Goal: Task Accomplishment & Management: Manage account settings

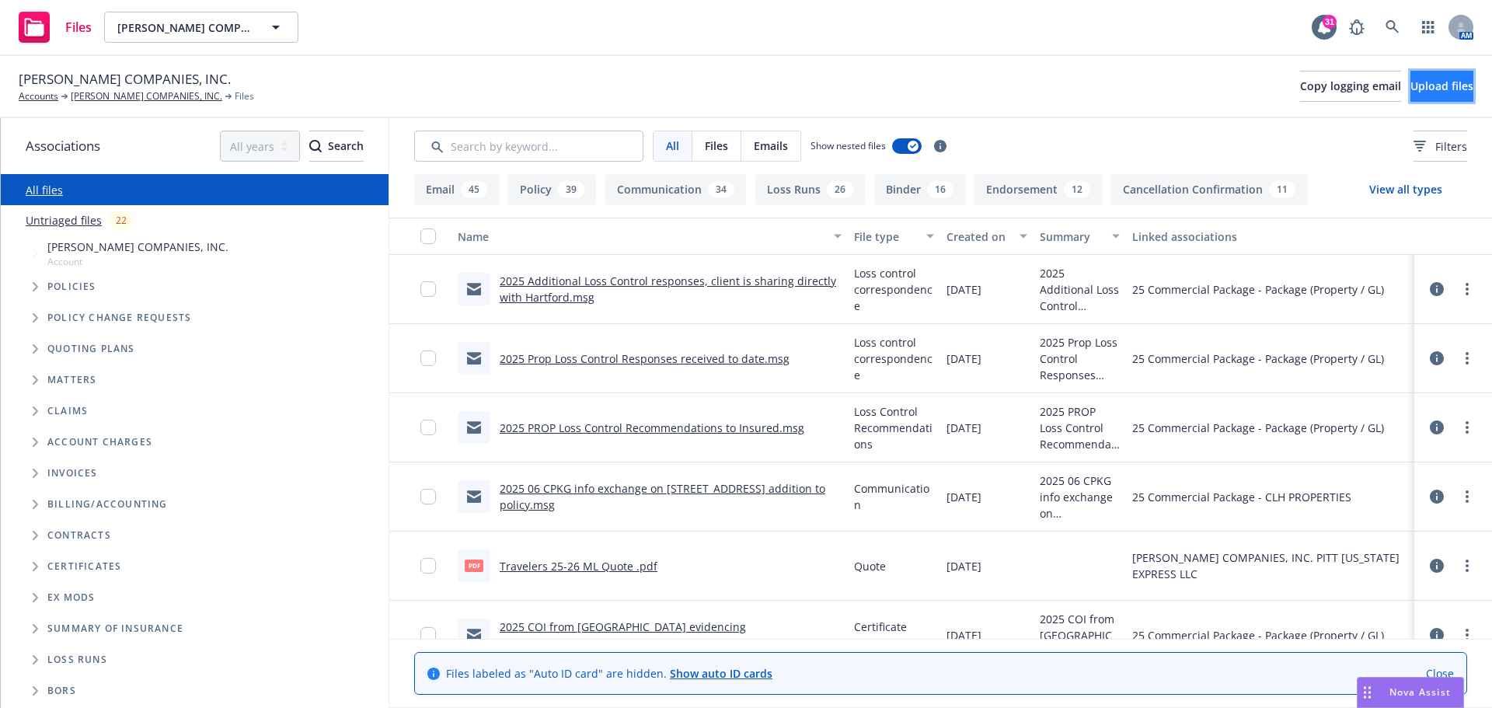
click at [1418, 83] on span "Upload files" at bounding box center [1442, 86] width 63 height 15
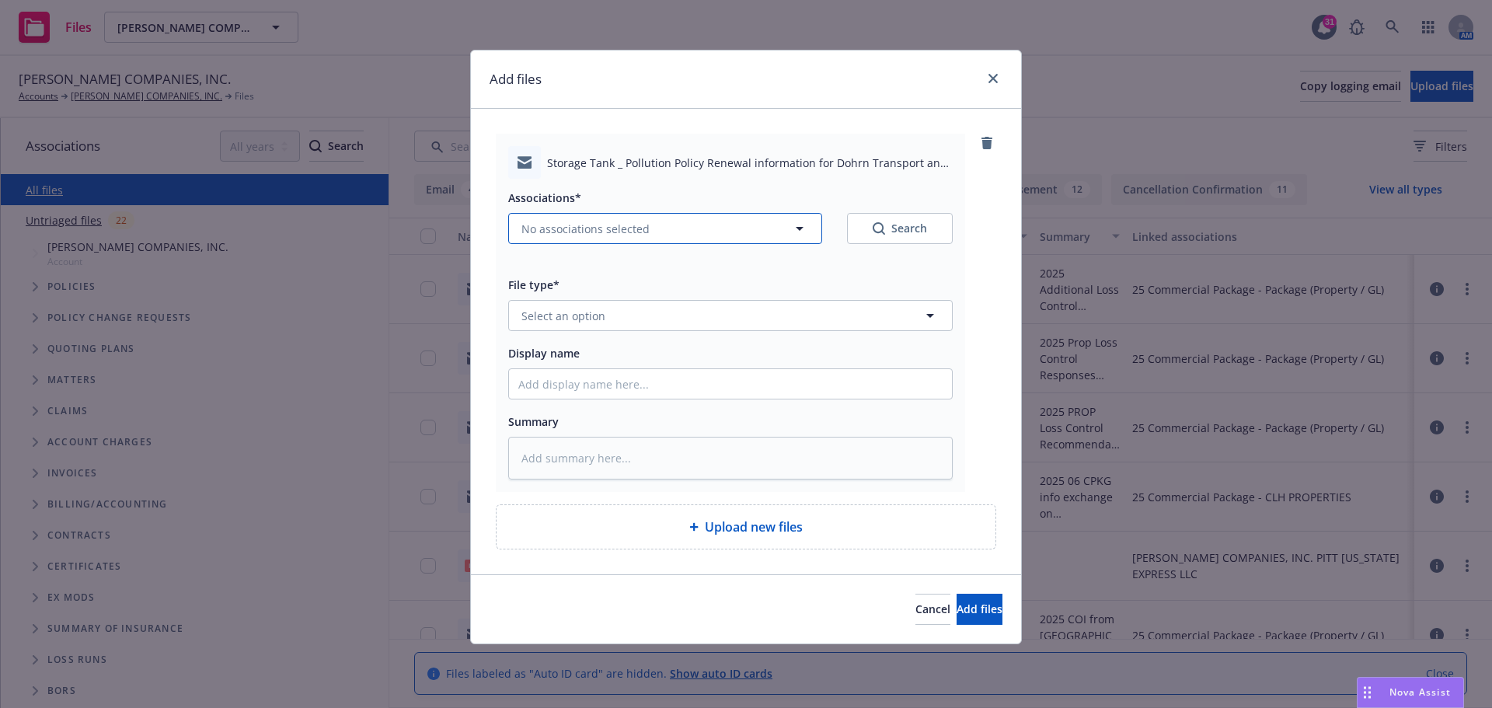
click at [797, 225] on icon "button" at bounding box center [799, 228] width 19 height 19
type textarea "x"
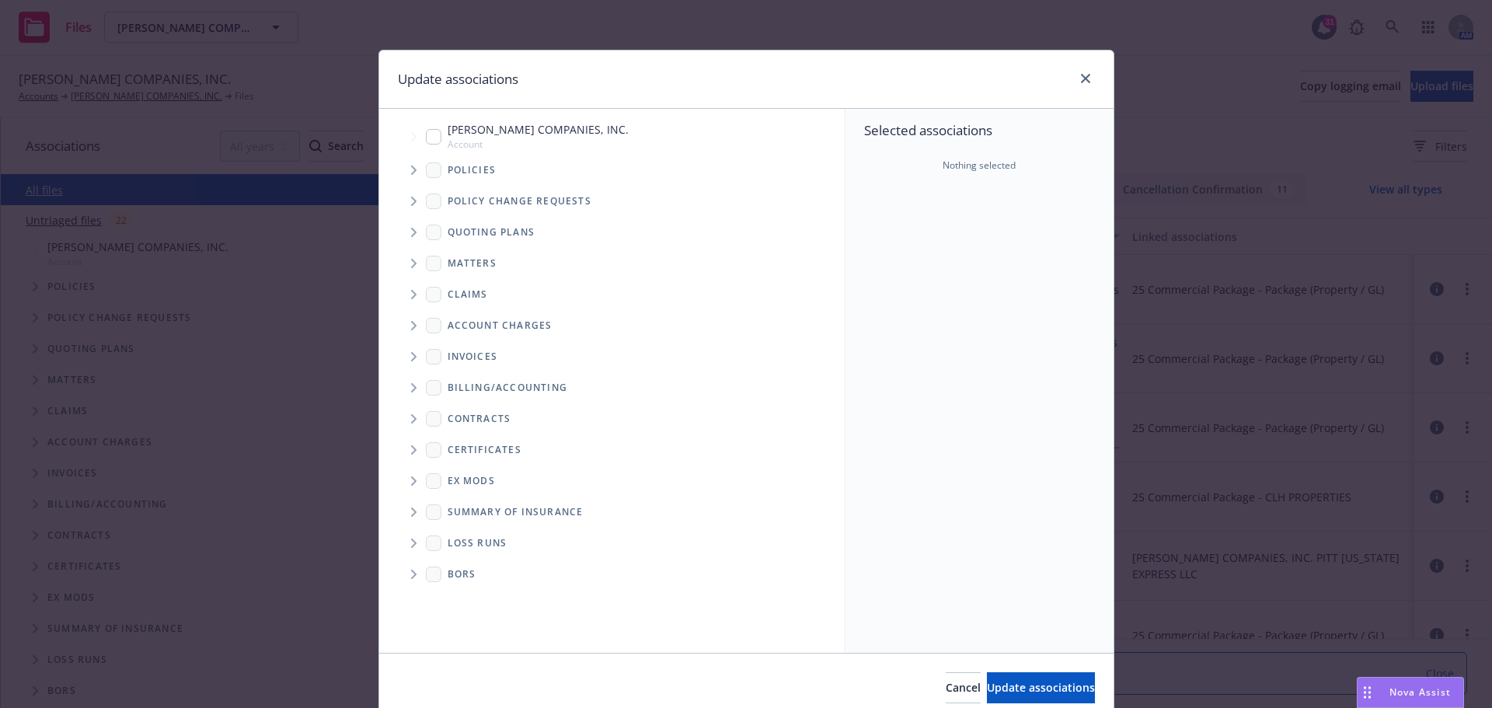
click at [411, 231] on icon "Tree Example" at bounding box center [413, 232] width 5 height 9
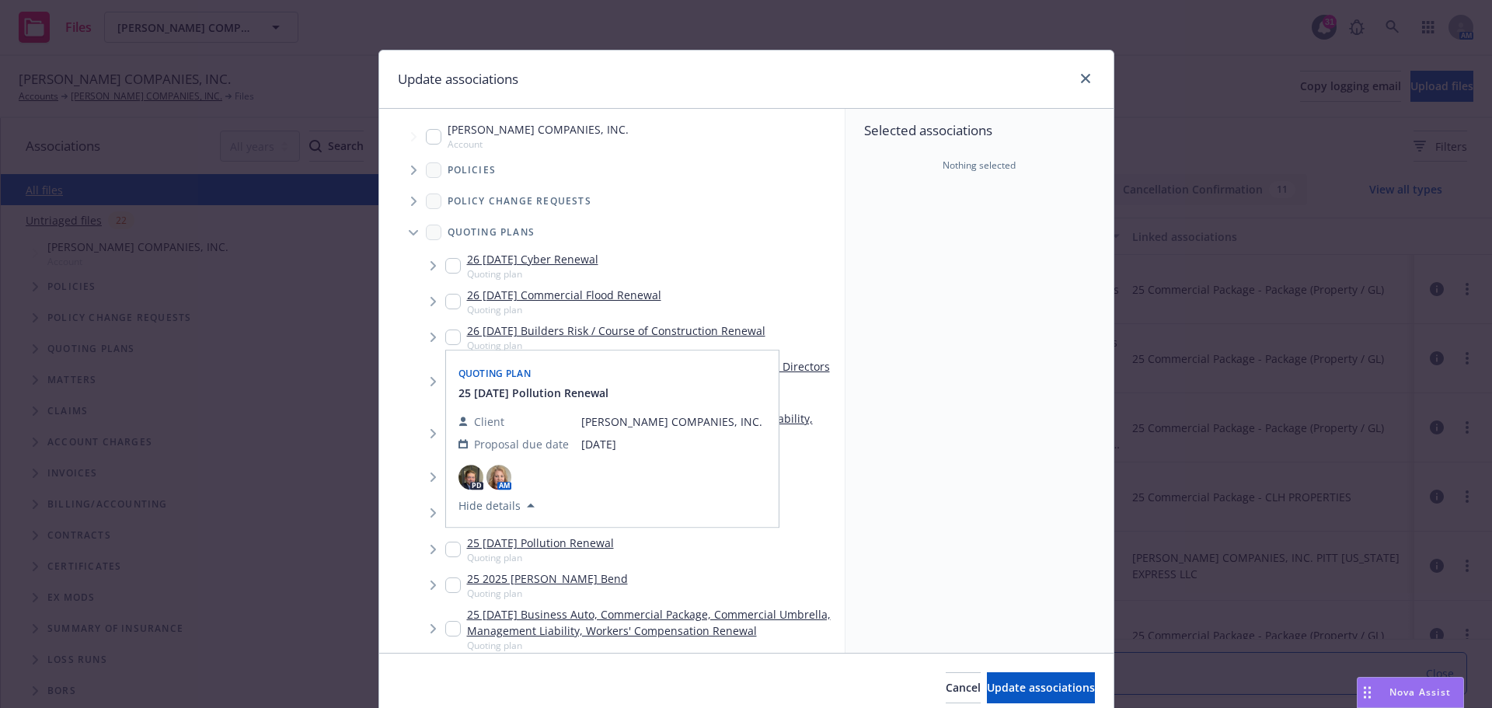
click at [452, 544] on input "Tree Example" at bounding box center [453, 550] width 16 height 16
checkbox input "true"
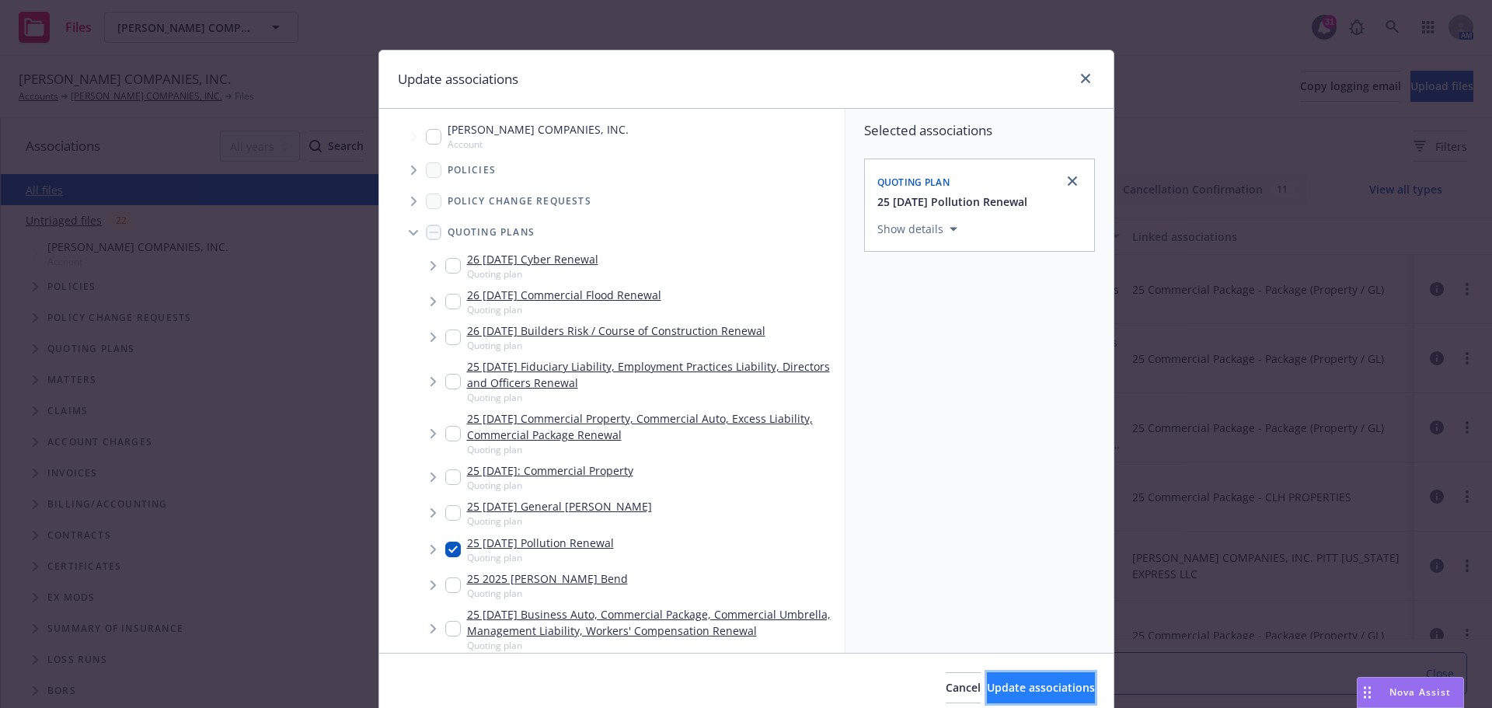
click at [987, 690] on span "Update associations" at bounding box center [1041, 687] width 108 height 15
type textarea "x"
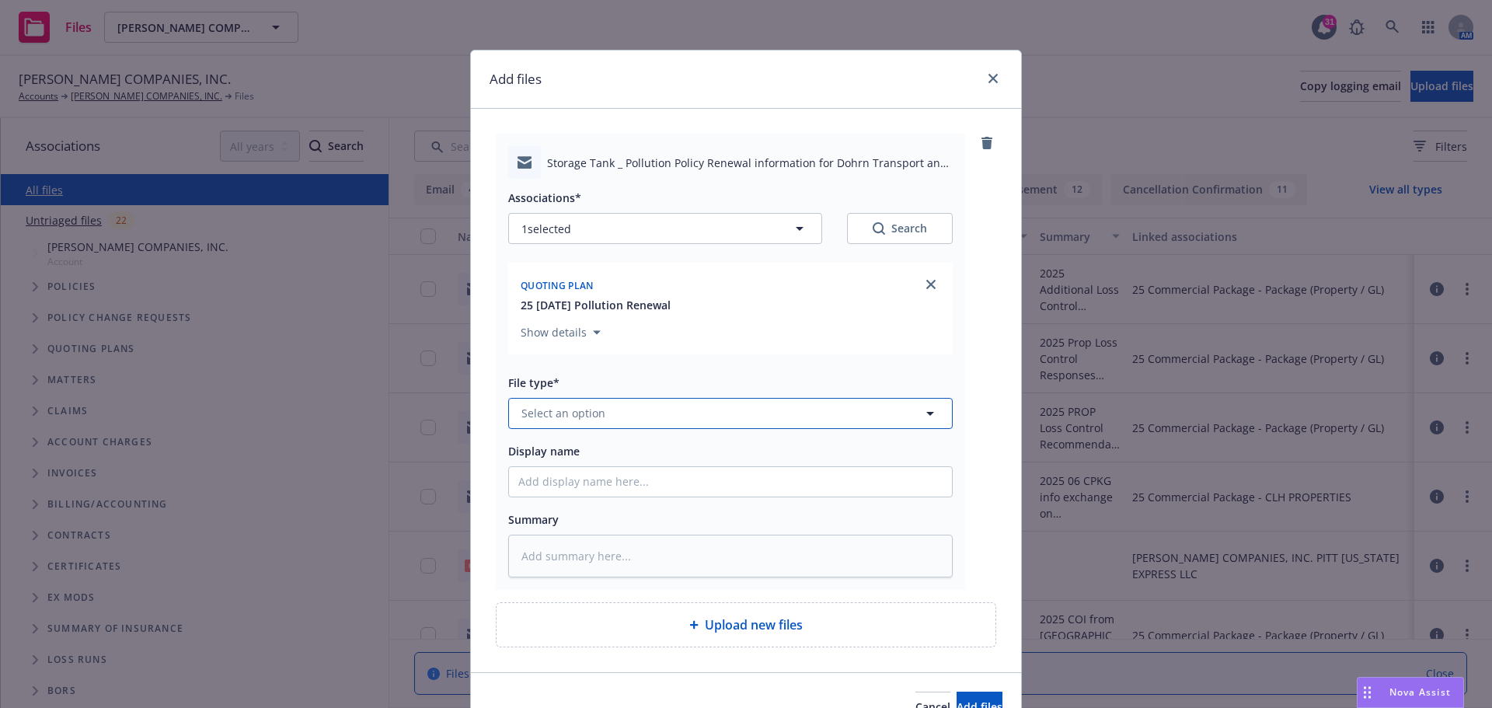
click at [926, 415] on icon "button" at bounding box center [930, 414] width 8 height 4
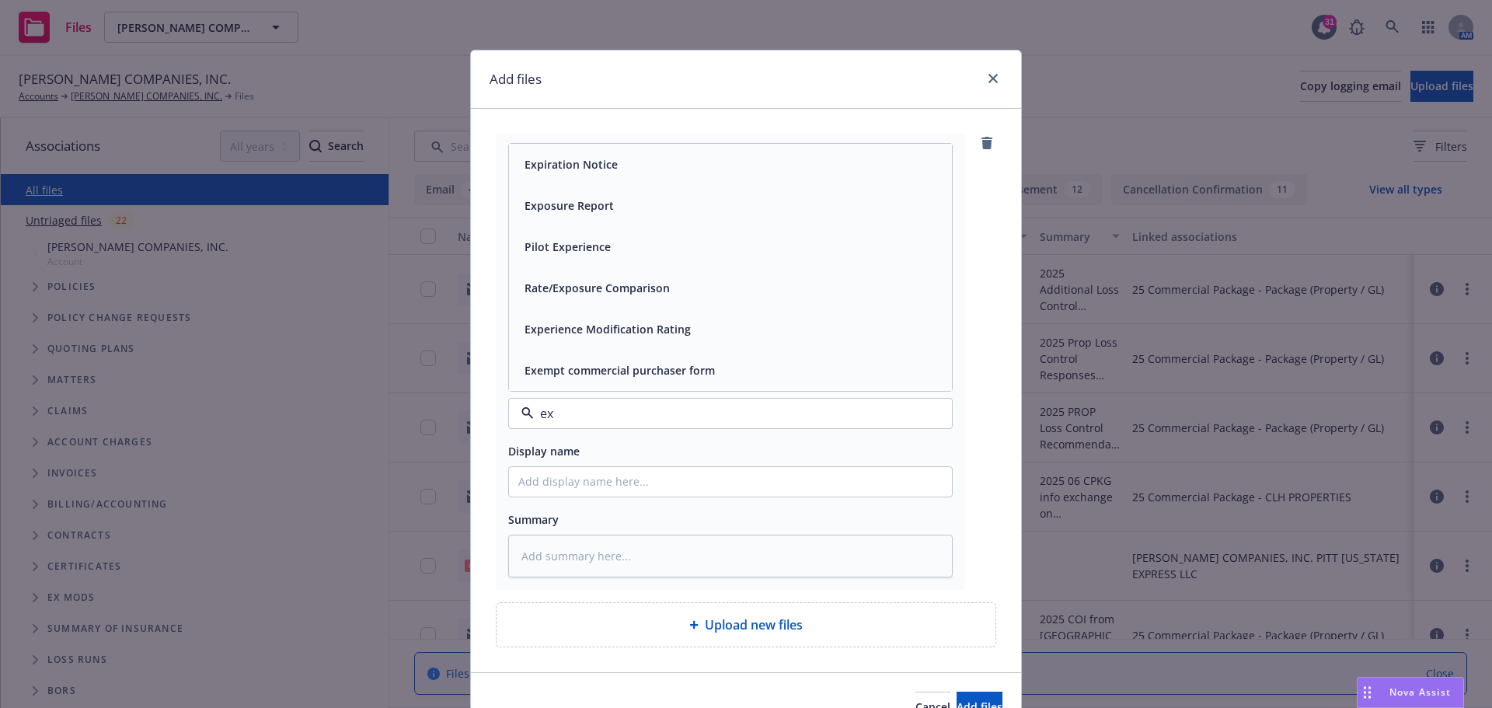
type input "e"
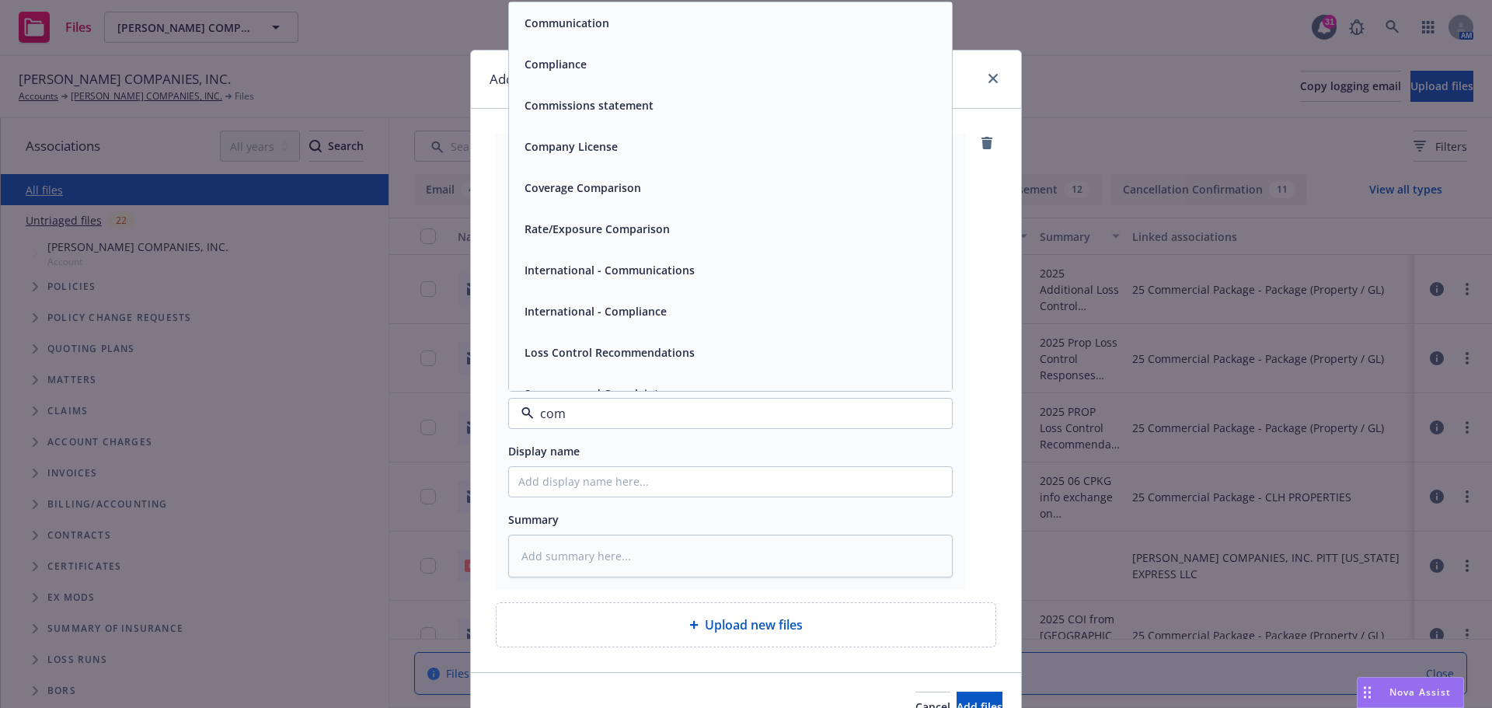
type input "comm"
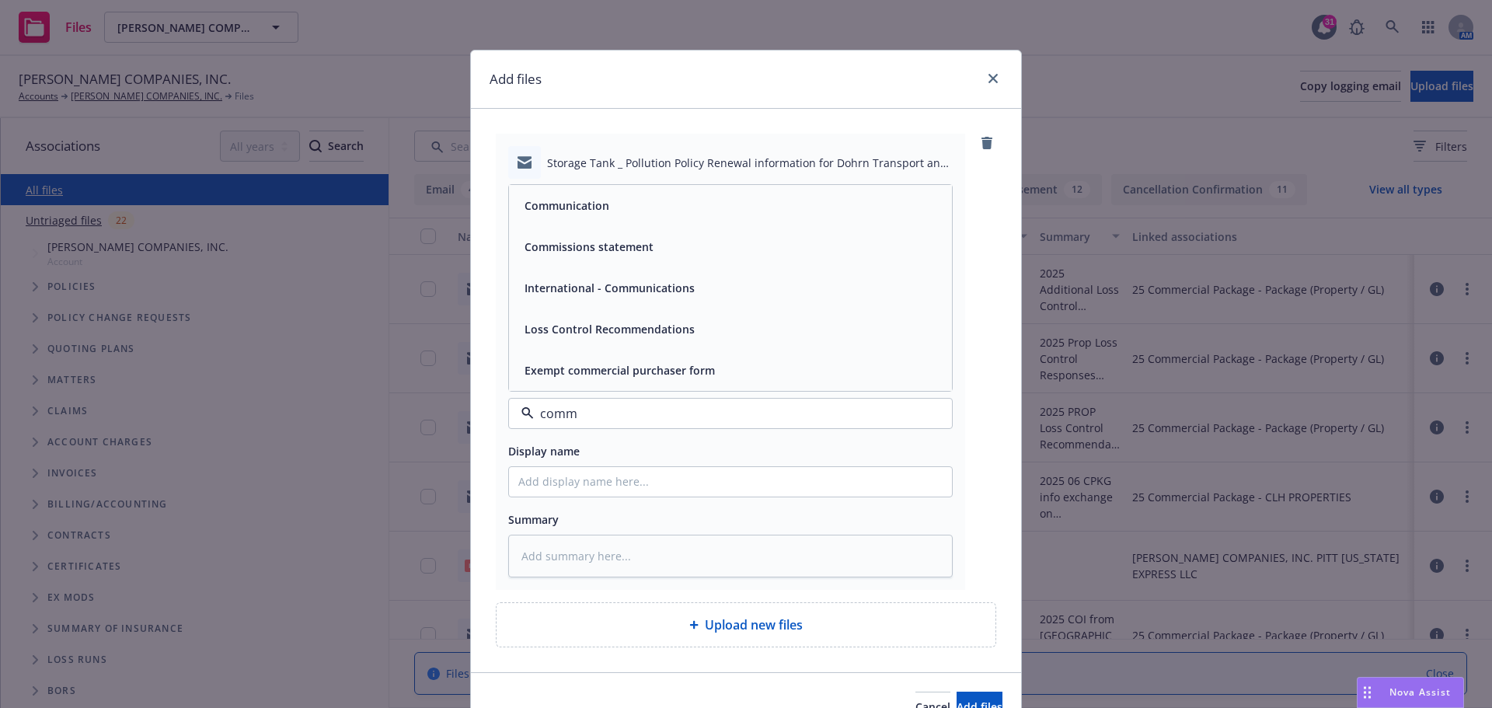
click at [745, 222] on div "Communication" at bounding box center [730, 205] width 443 height 41
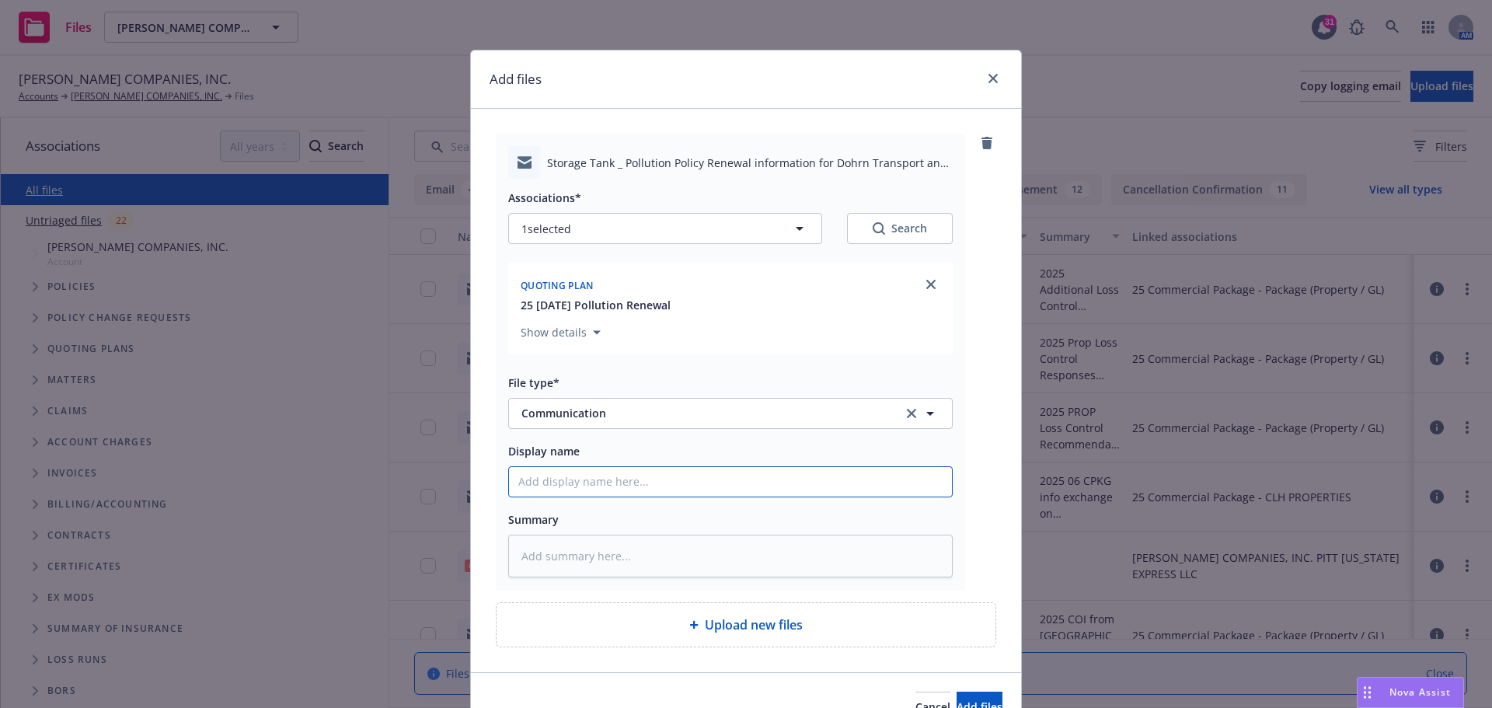
click at [567, 486] on input "Display name" at bounding box center [730, 482] width 443 height 30
type textarea "x"
type input "2"
type textarea "x"
type input "20"
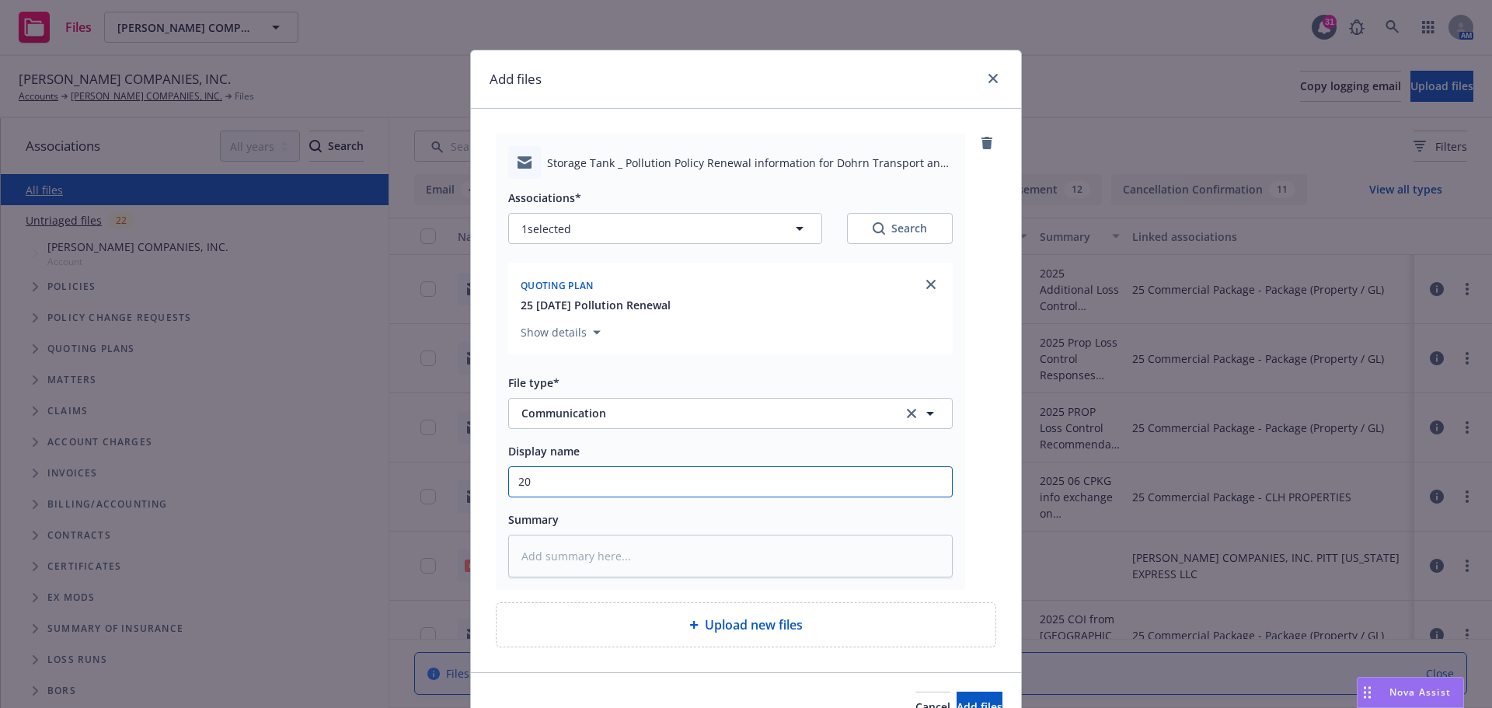
type textarea "x"
type input "202"
type textarea "x"
type input "2025"
type textarea "x"
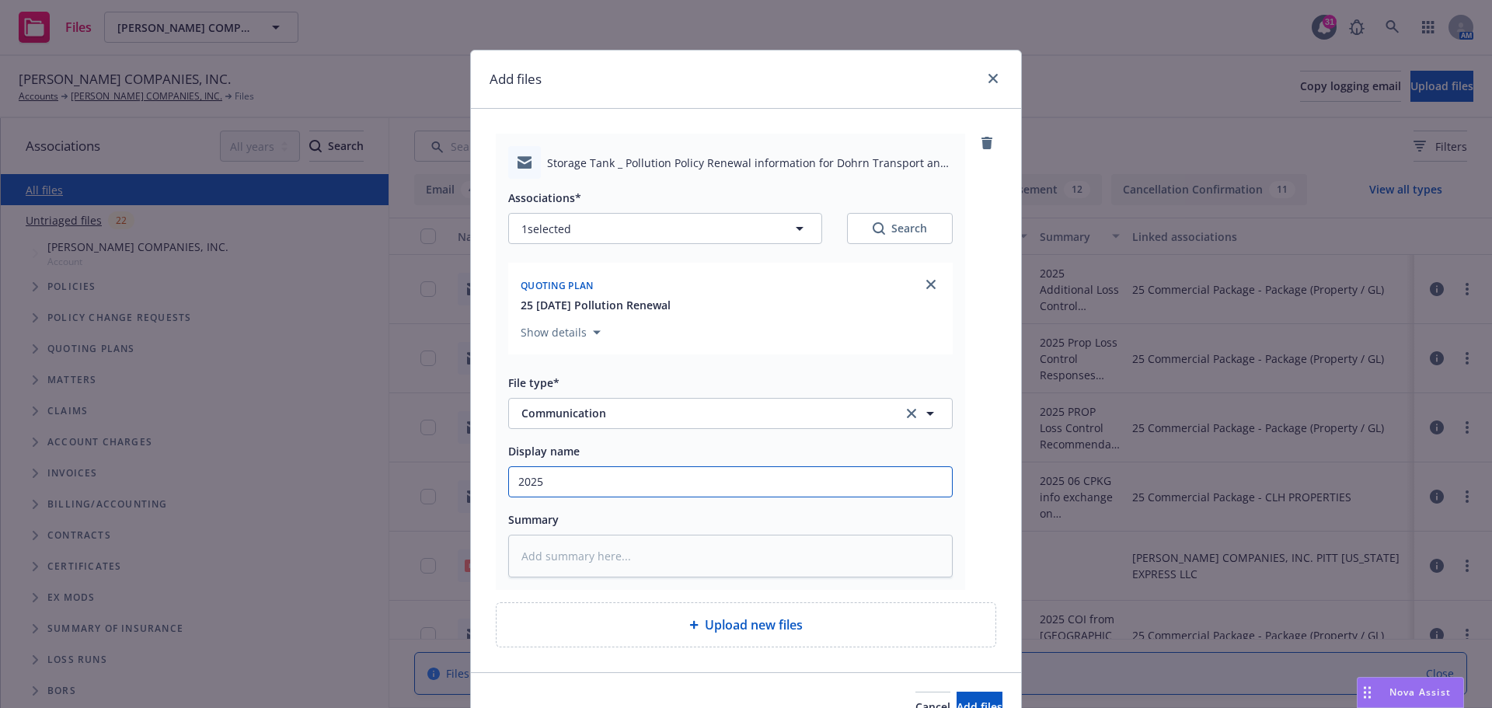
type input "2025"
type textarea "x"
type input "2025 0"
type textarea "x"
type input "2025 09"
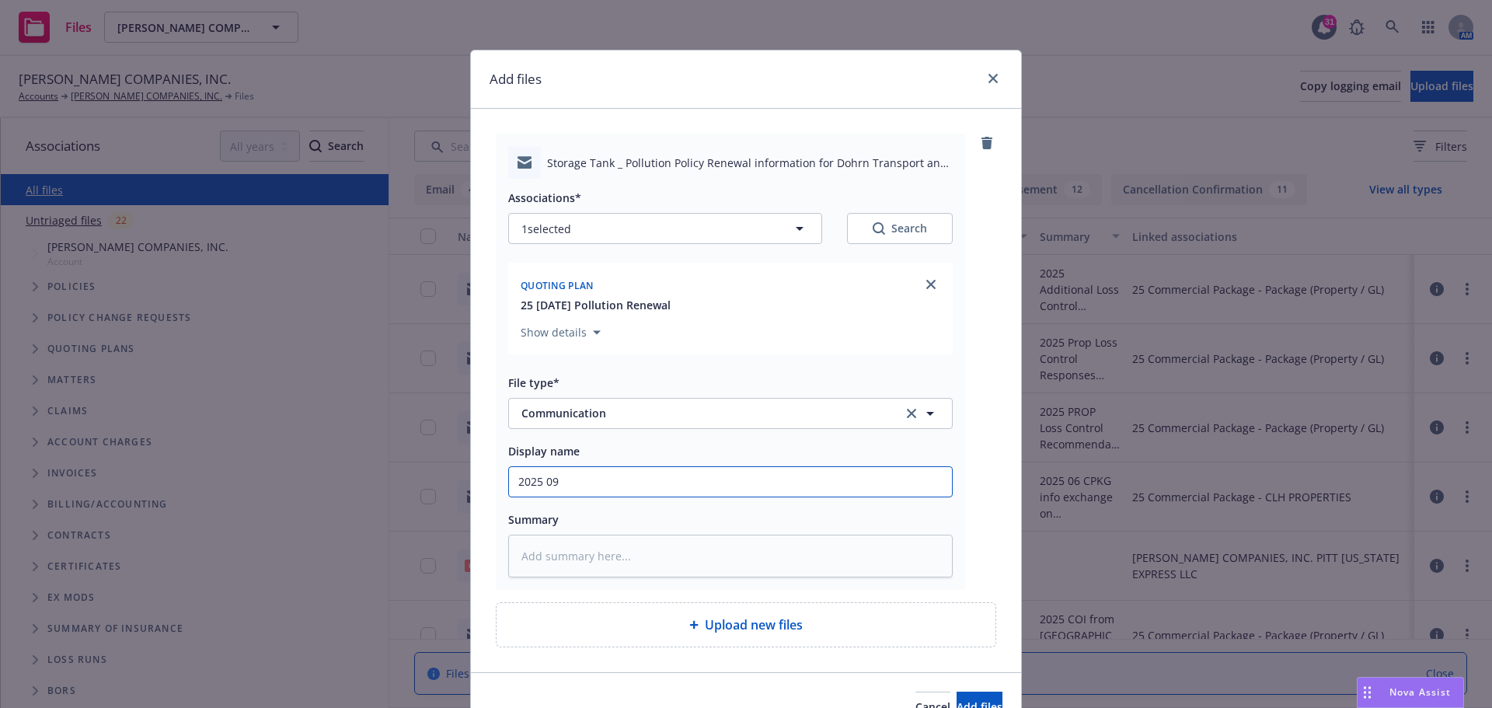
type textarea "x"
type input "2025 09"
type textarea "x"
type input "2025 09 P"
type textarea "x"
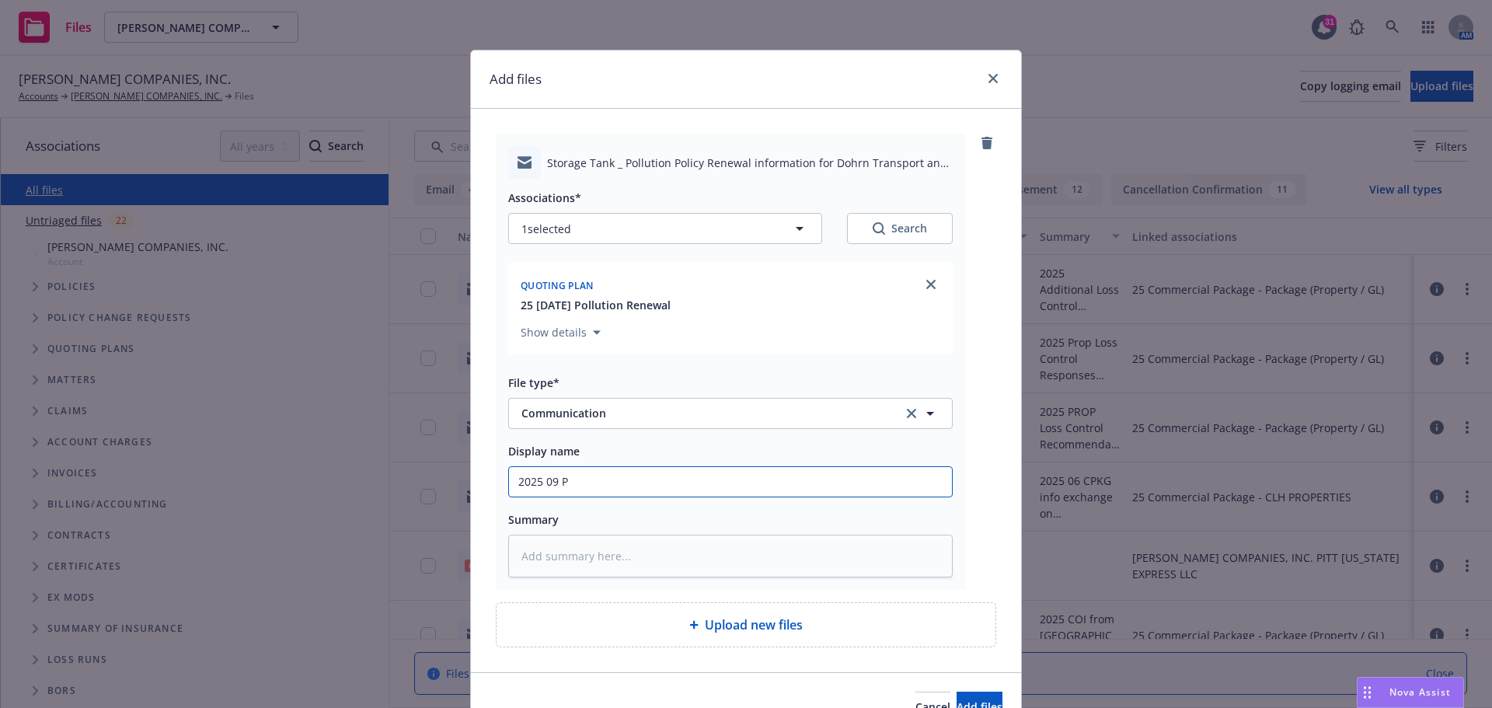
type input "2025 09 PO"
type textarea "x"
type input "2025 09 POL"
type textarea "x"
type input "2025 09 POLL"
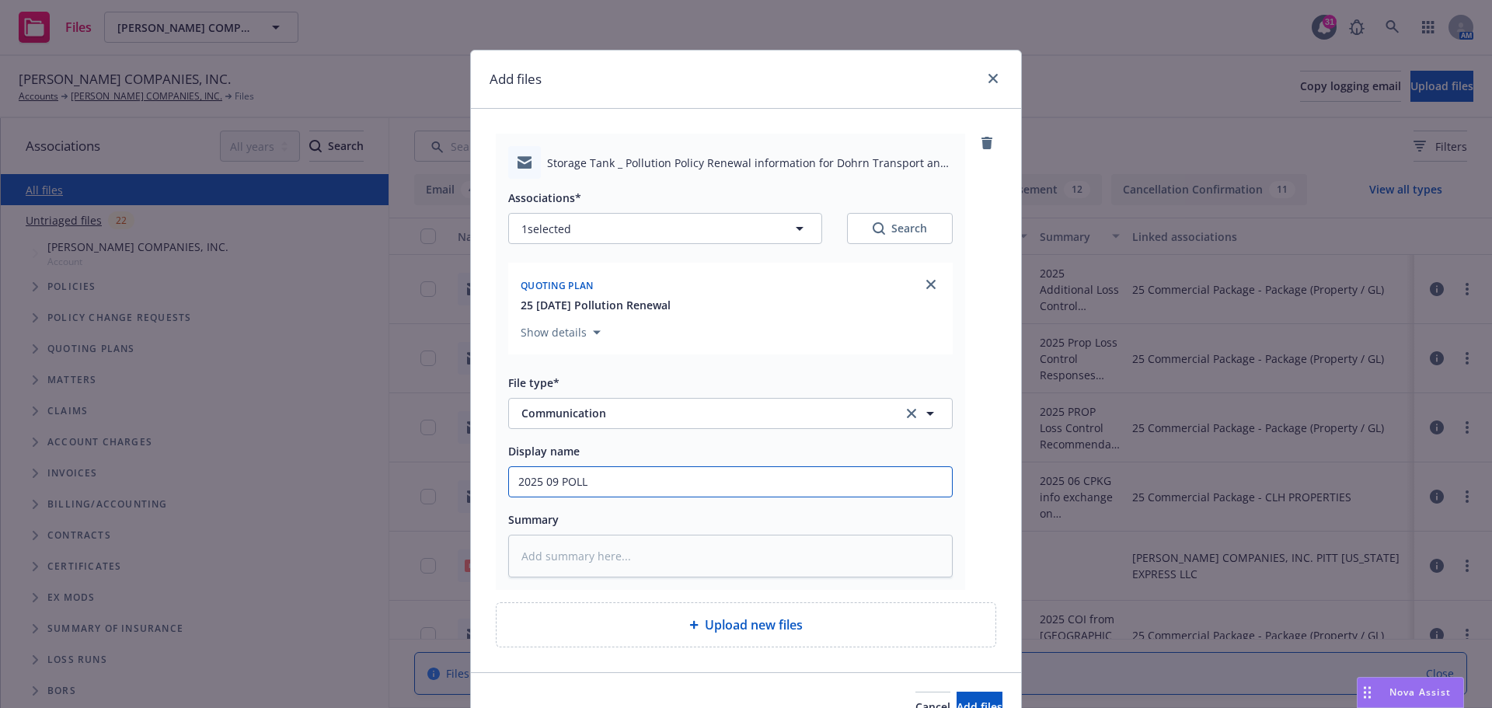
type textarea "x"
type input "2025 09 POLLU"
type textarea "x"
type input "2025 09 POLLUT"
type textarea "x"
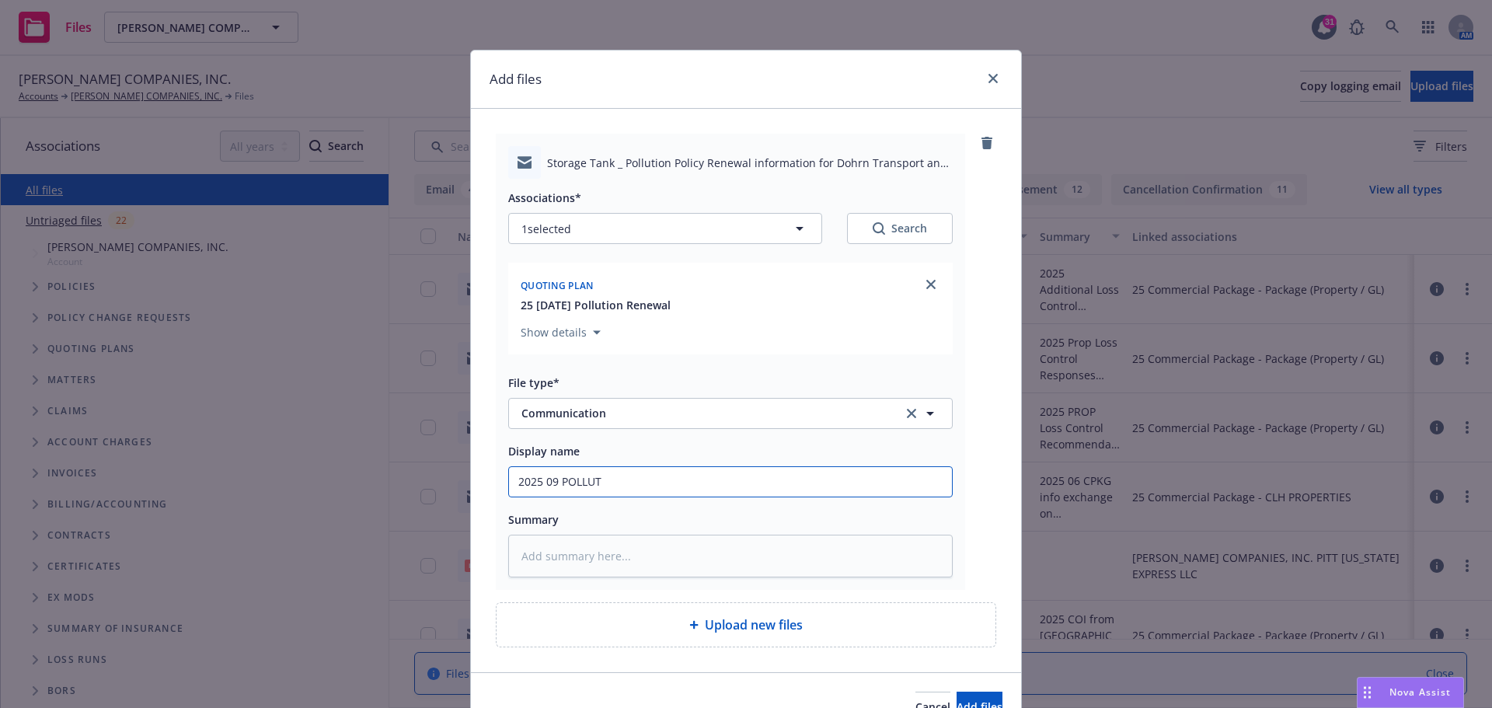
type input "2025 09 POLLUTI"
type textarea "x"
type input "2025 09 POLLUTIO"
type textarea "x"
type input "2025 09 POLLUTION"
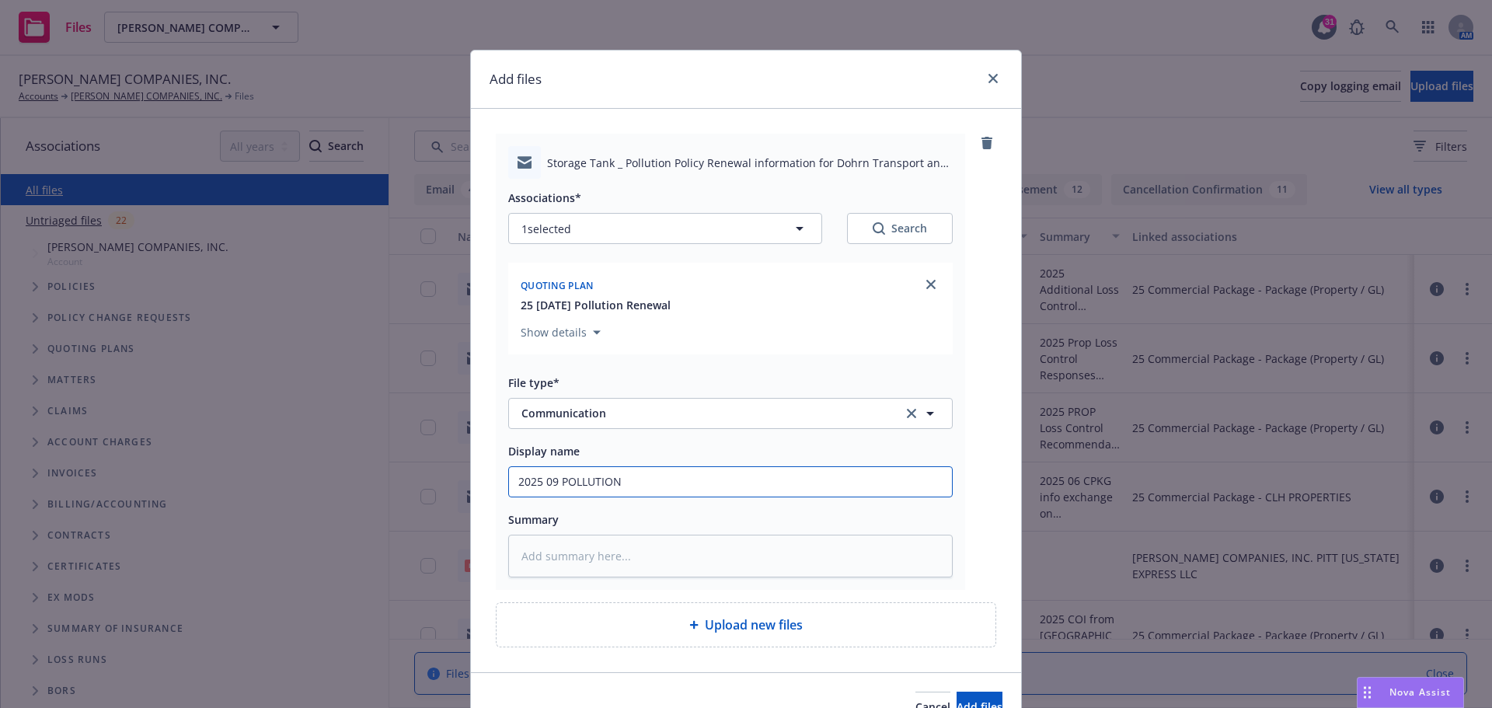
type textarea "x"
type input "2025 09 POLLUTION"
type textarea "x"
type input "2025 09 POLLUTION a"
type textarea "x"
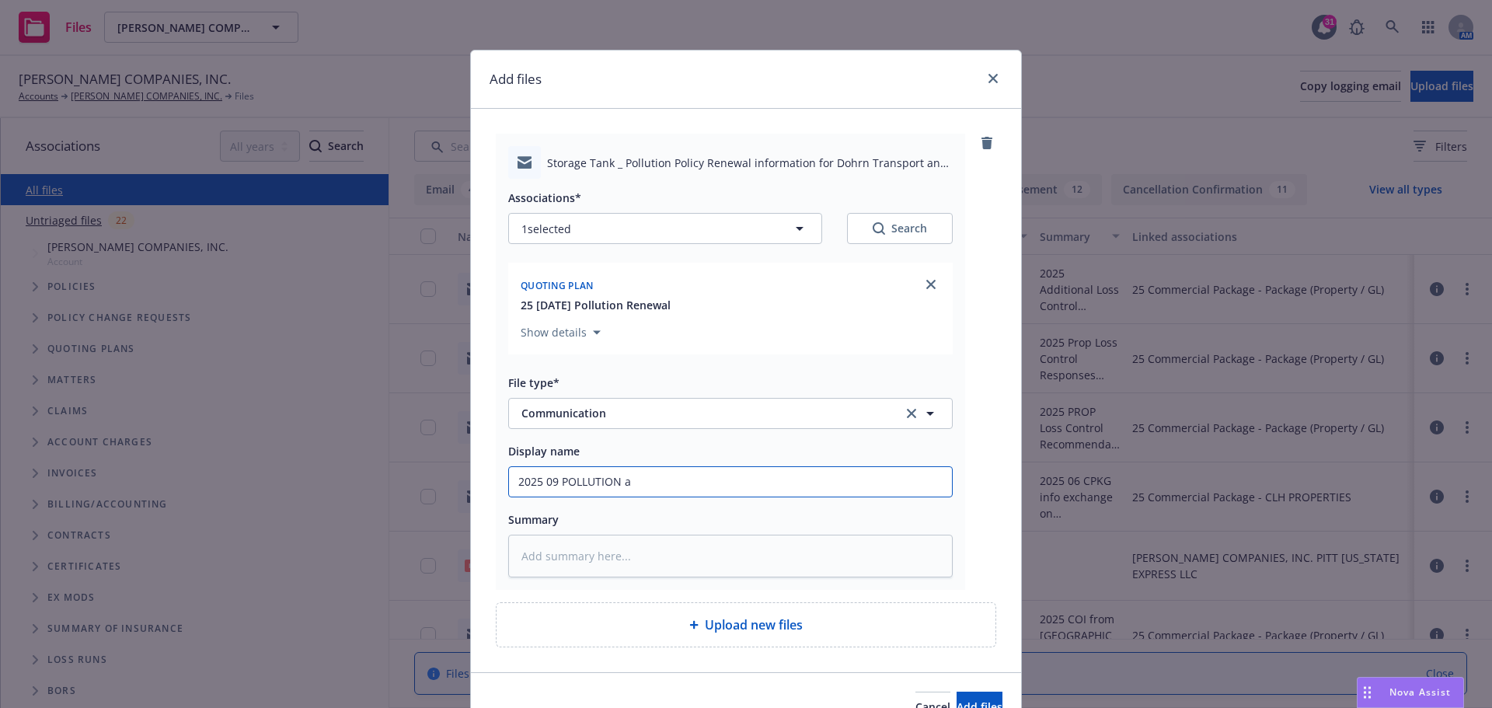
type input "2025 09 POLLUTION ad"
type textarea "x"
type input "2025 09 POLLUTION add"
type textarea "x"
type input "2025 09 POLLUTION addi"
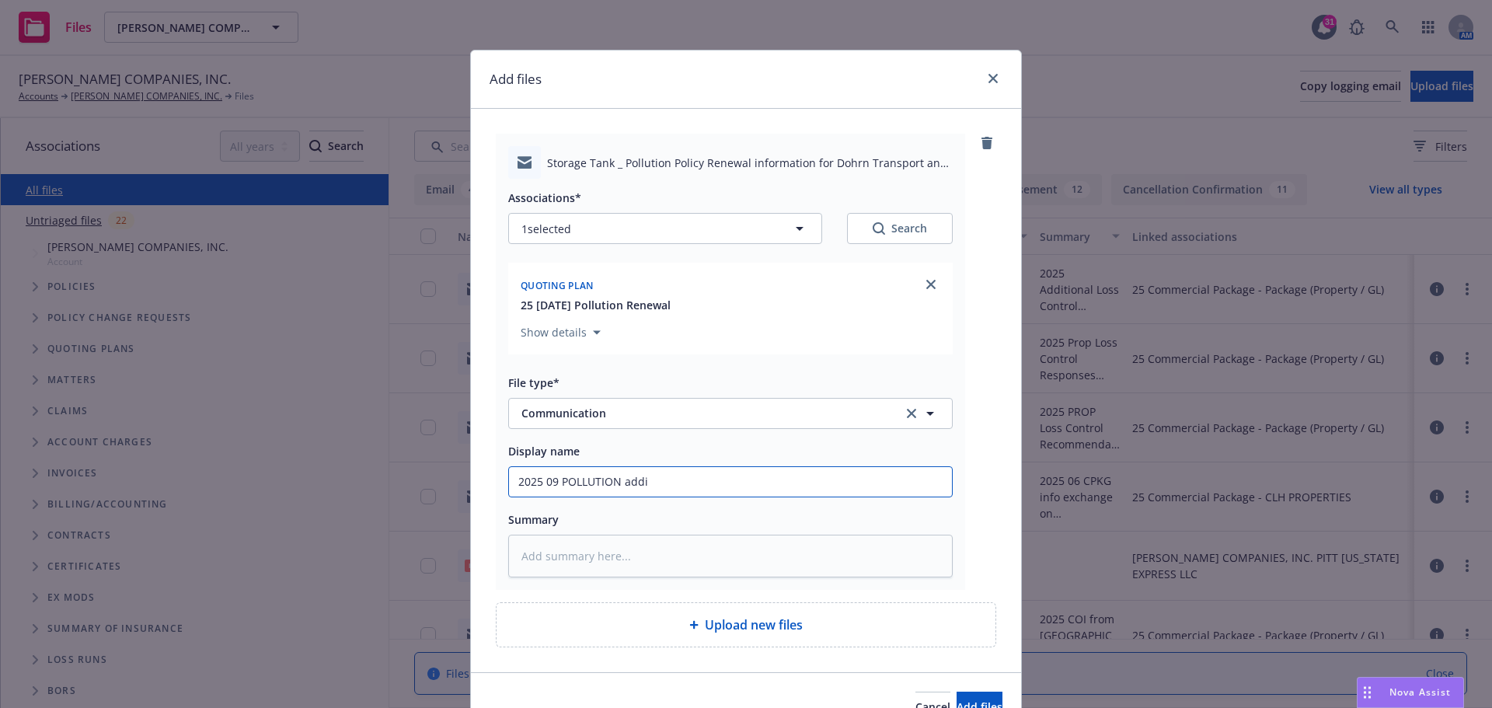
type textarea "x"
type input "2025 09 POLLUTION addit"
type textarea "x"
type input "2025 09 POLLUTION [PERSON_NAME]"
type textarea "x"
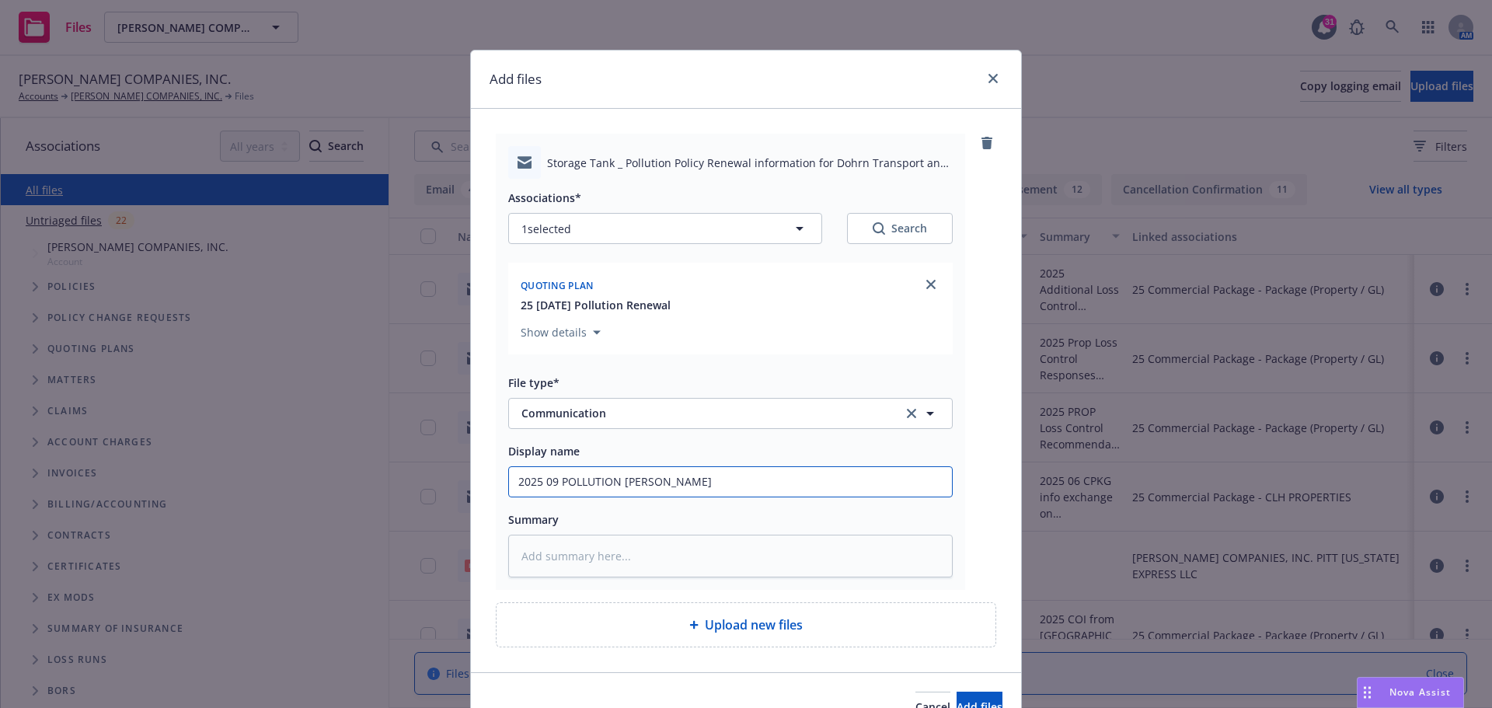
type input "2025 09 POLLUTION additio"
type textarea "x"
type input "2025 09 POLLUTION addition"
type textarea "x"
type input "2025 09 POLLUTION additiona"
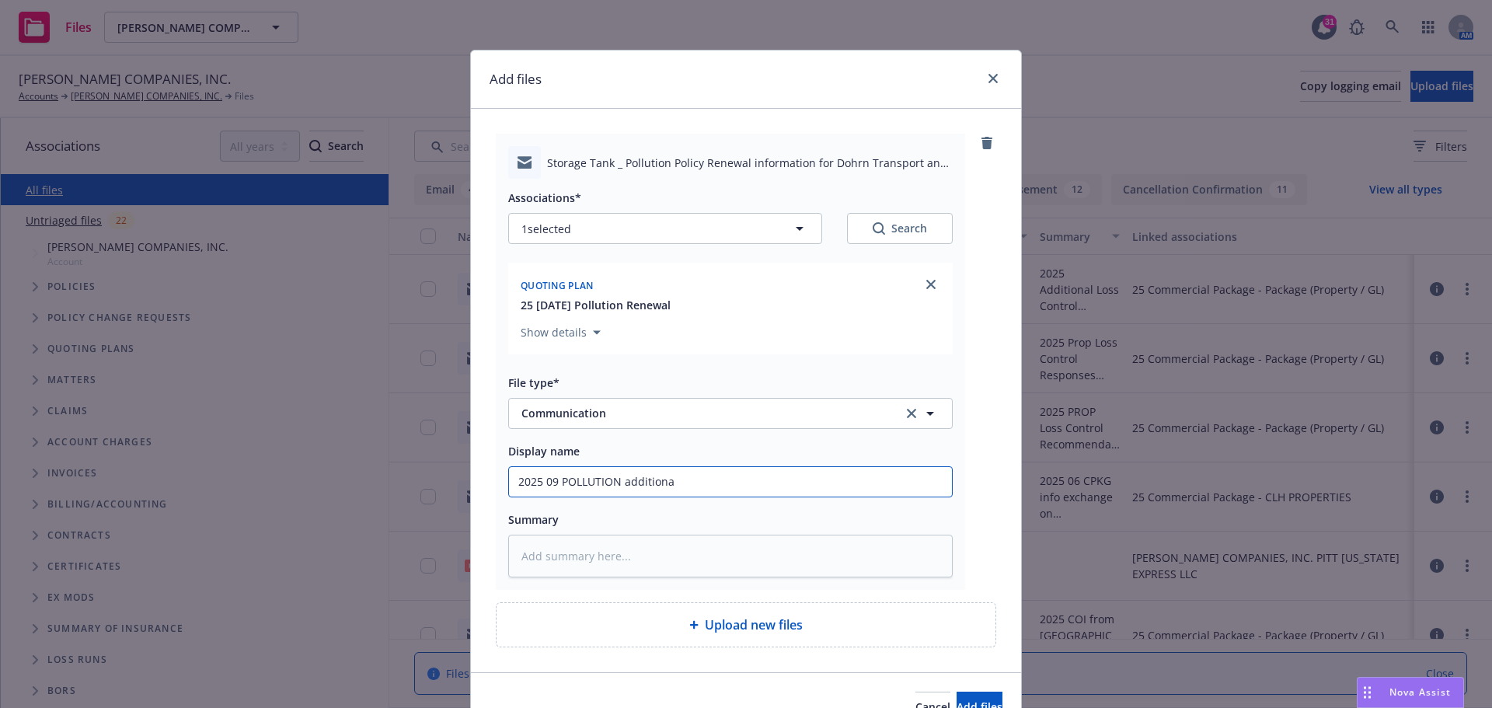
type textarea "x"
type input "2025 09 POLLUTION additional"
type textarea "x"
type input "2025 09 POLLUTION additional"
type textarea "x"
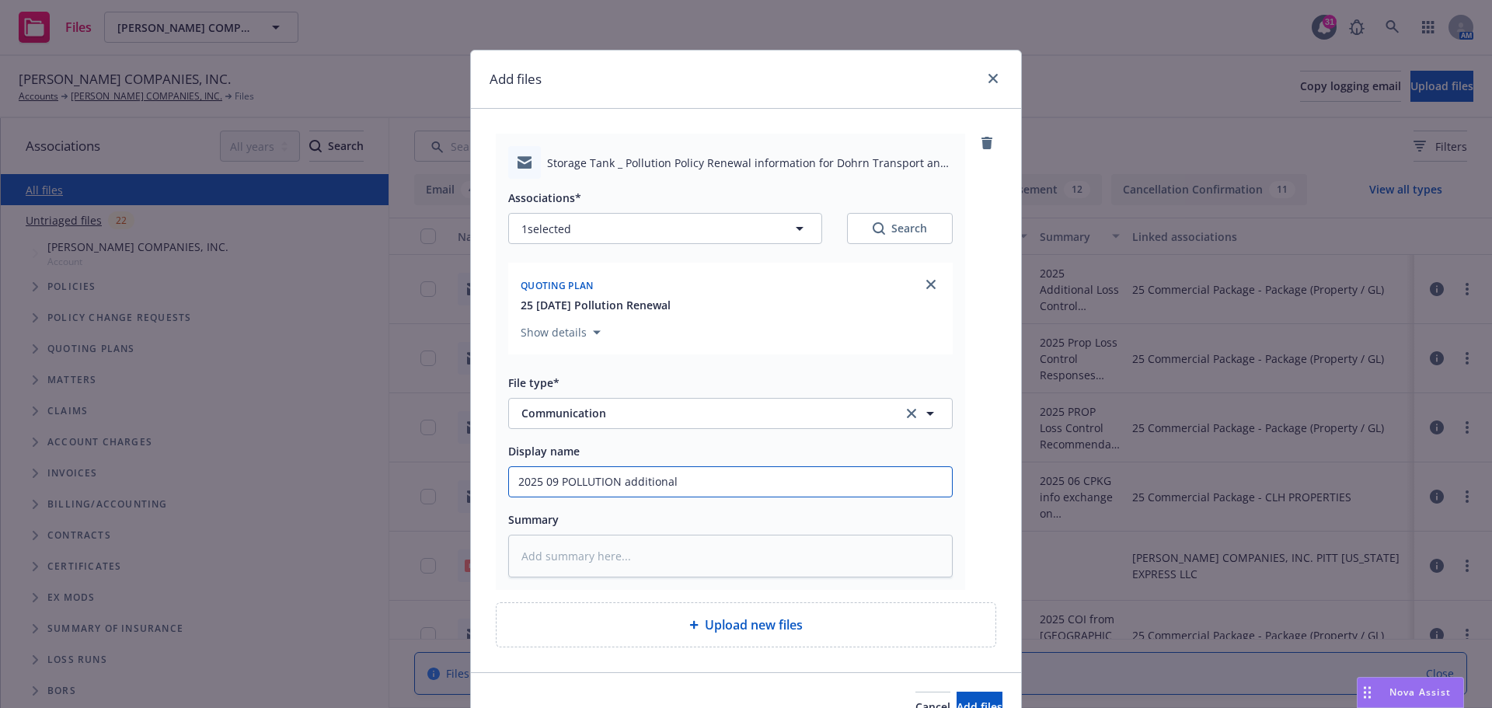
type input "2025 09 POLLUTION additional e"
type textarea "x"
type input "2025 09 POLLUTION additional ex"
type textarea "x"
type input "2025 09 POLLUTION additional exp"
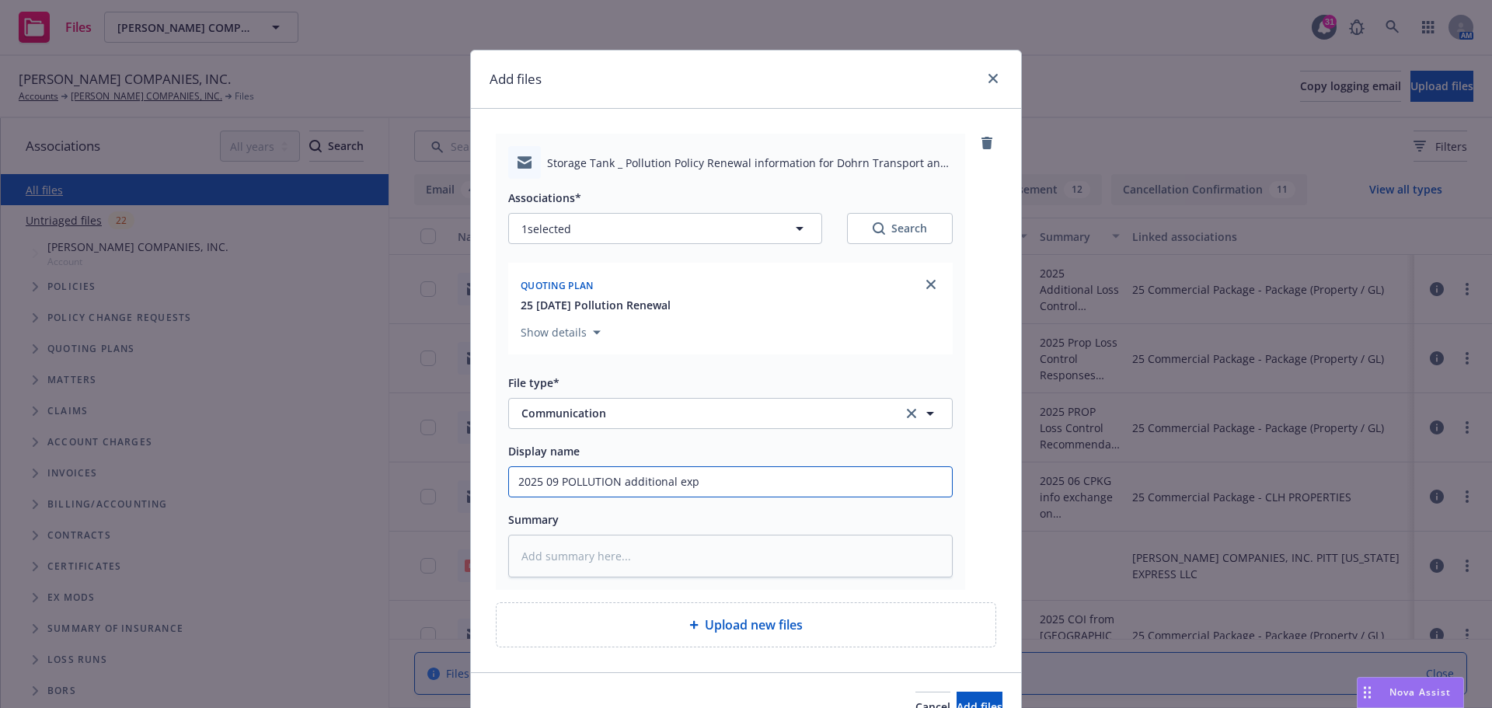
type textarea "x"
type input "2025 09 POLLUTION additional expo"
type textarea "x"
type input "2025 09 POLLUTION additional expos"
type textarea "x"
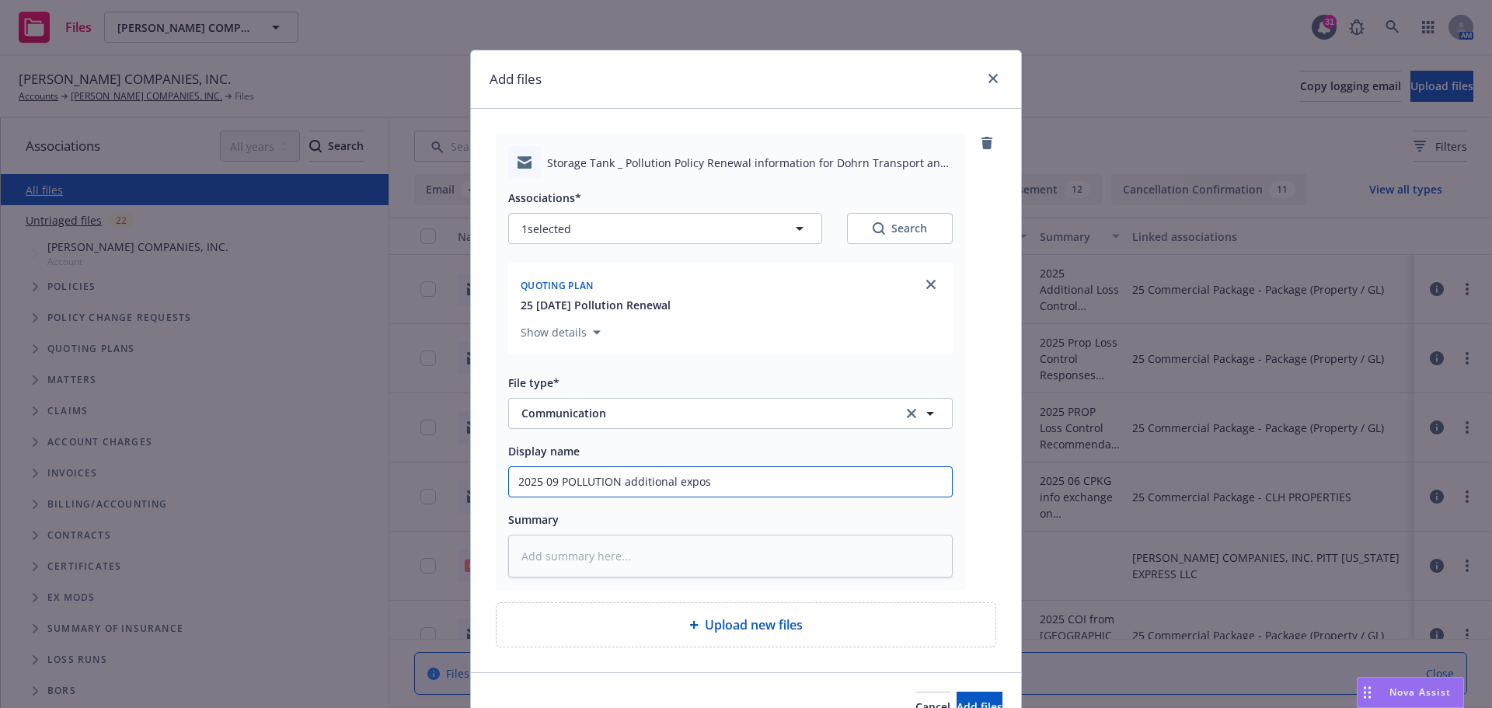
type input "2025 09 POLLUTION additional exposu"
type textarea "x"
type input "2025 09 POLLUTION additional exposur"
type textarea "x"
type input "2025 09 POLLUTION additional exposure"
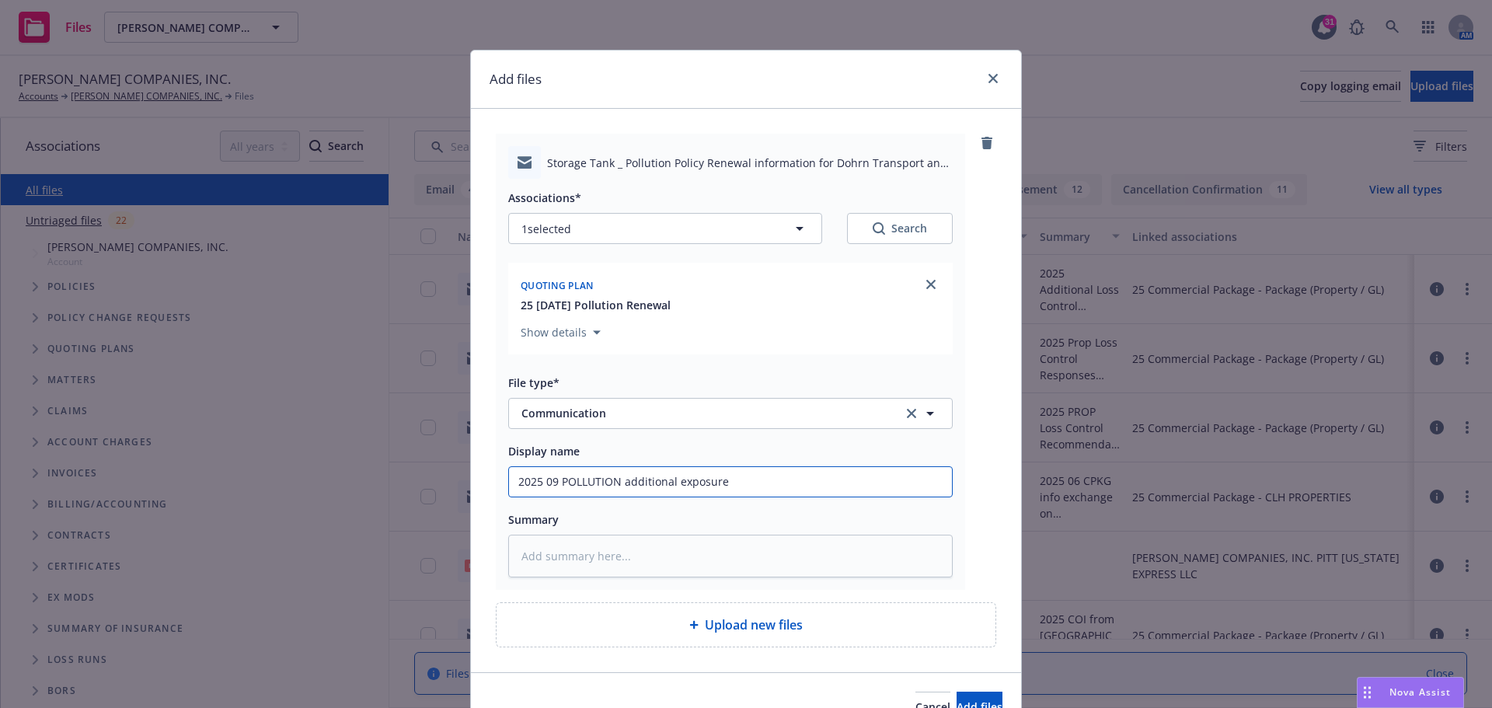
type textarea "x"
type input "2025 09 POLLUTION additional exposure"
type textarea "x"
type input "2025 09 POLLUTION additional exposure i"
type textarea "x"
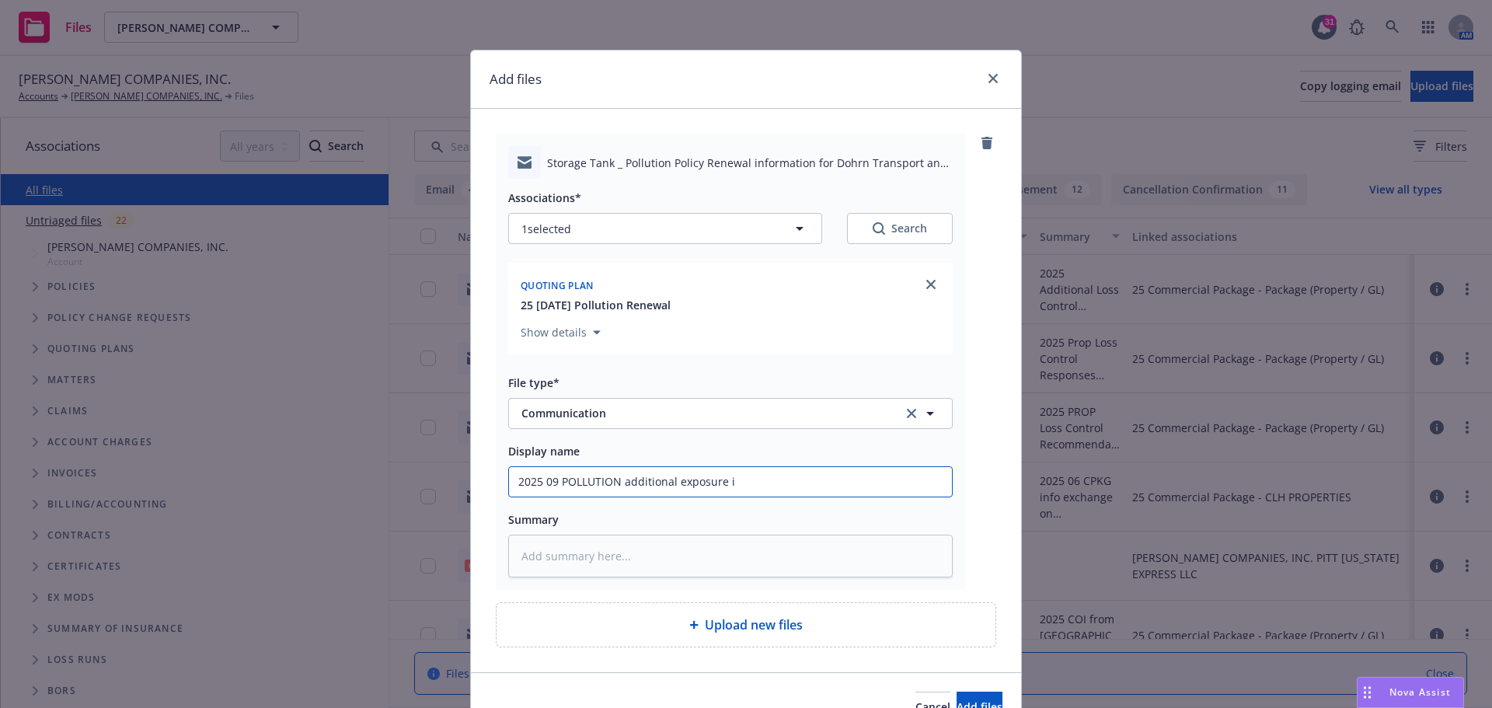
type input "2025 09 POLLUTION additional exposure in"
type textarea "x"
type input "2025 09 POLLUTION additional exposure inf"
type textarea "x"
type input "2025 09 POLLUTION additional exposure info"
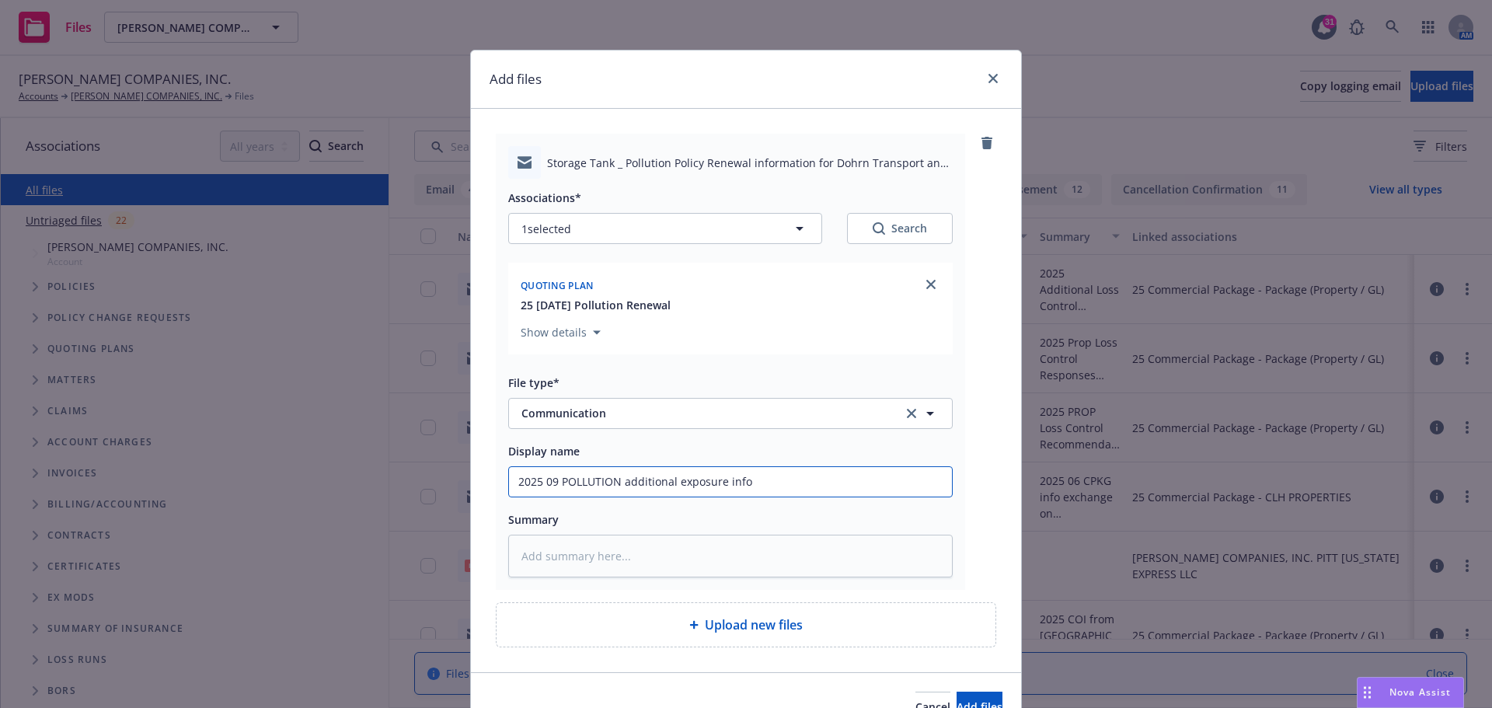
type textarea "x"
type input "2025 09 POLLUTION additional exposure info"
type textarea "x"
type input "2025 09 POLLUTION additional exposure info r"
type textarea "x"
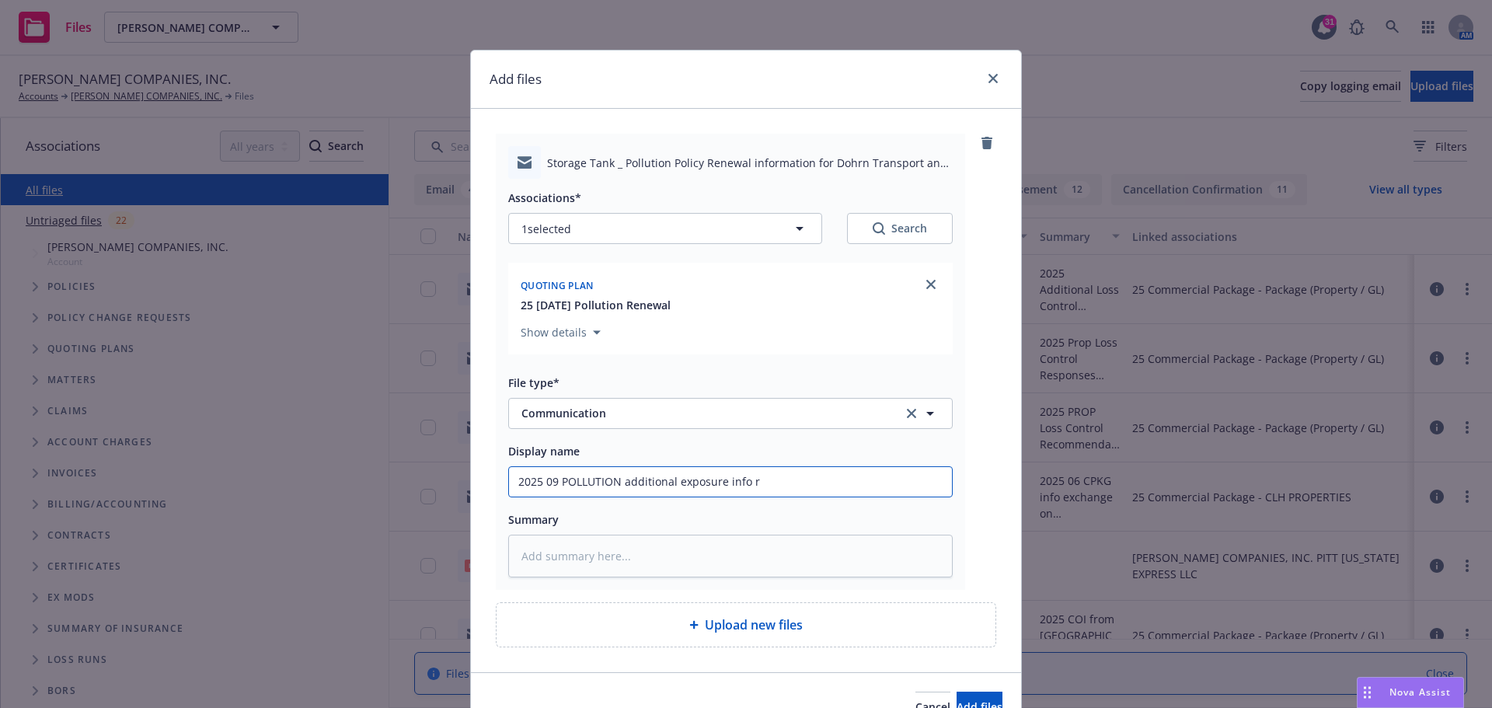
type input "2025 09 POLLUTION additional exposure info re"
type textarea "x"
type input "2025 09 POLLUTION additional exposure info req"
type textarea "x"
type input "2025 09 POLLUTION additional exposure info requ"
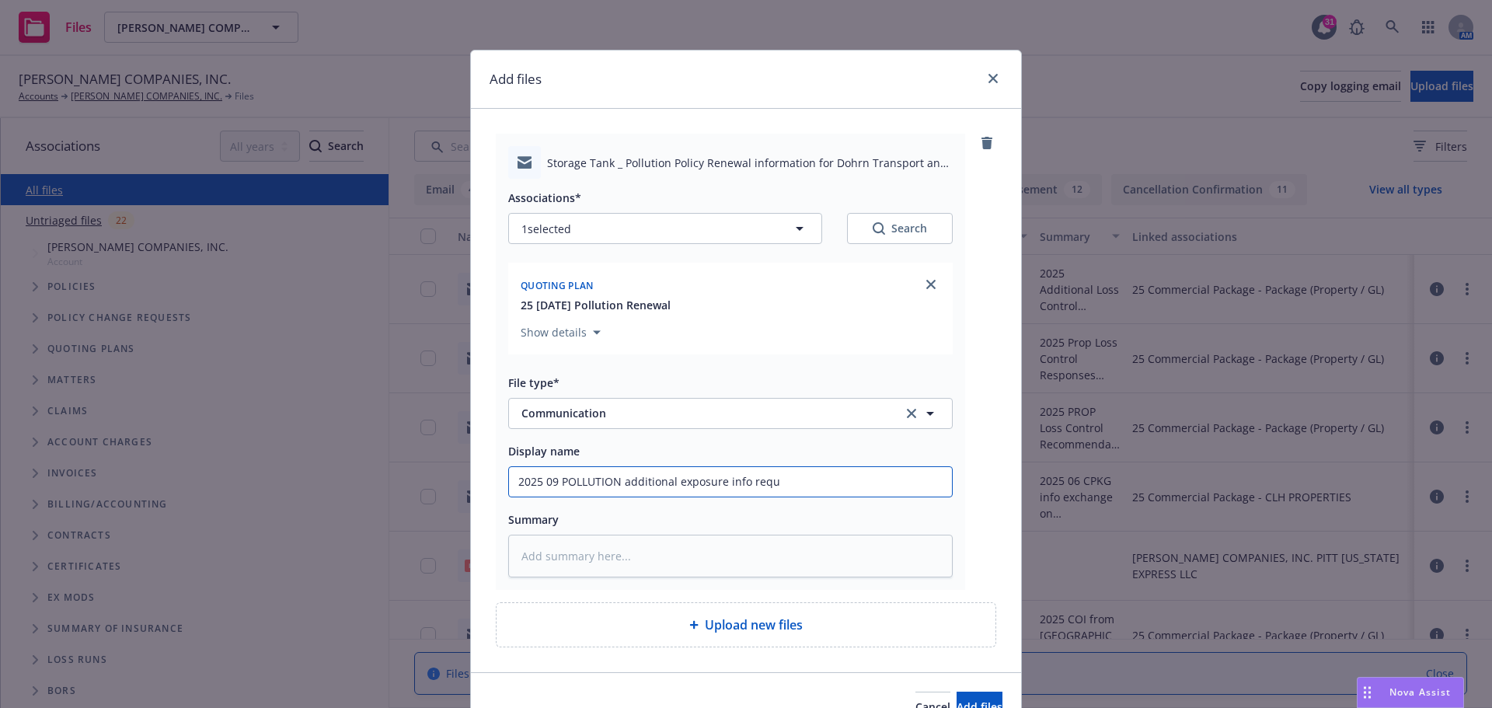
type textarea "x"
type input "2025 09 POLLUTION additional exposure info reque"
type textarea "x"
type input "2025 09 POLLUTION additional exposure info reques"
type textarea "x"
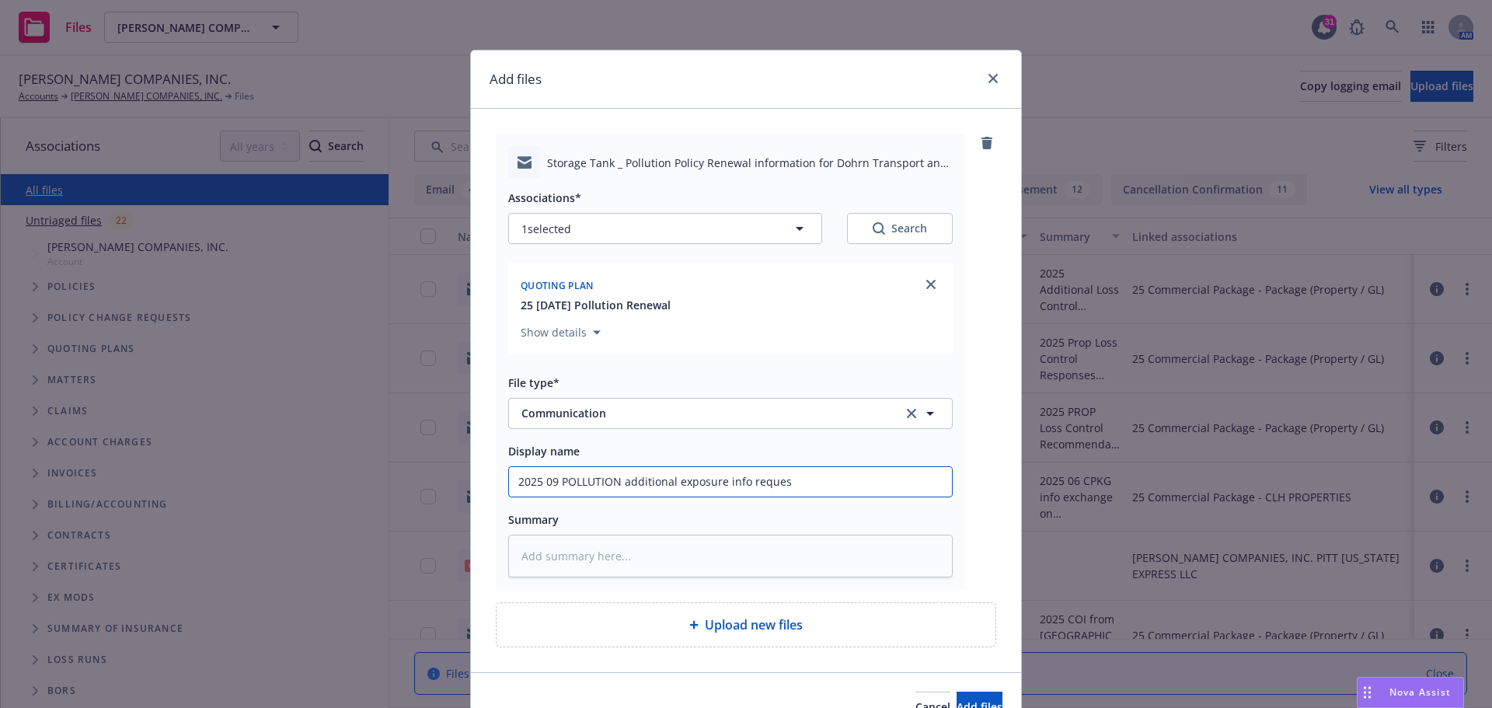
type input "2025 09 POLLUTION additional exposure info request"
type textarea "x"
type input "2025 09 POLLUTION additional exposure info requeste"
type textarea "x"
type input "2025 09 POLLUTION additional exposure info requested"
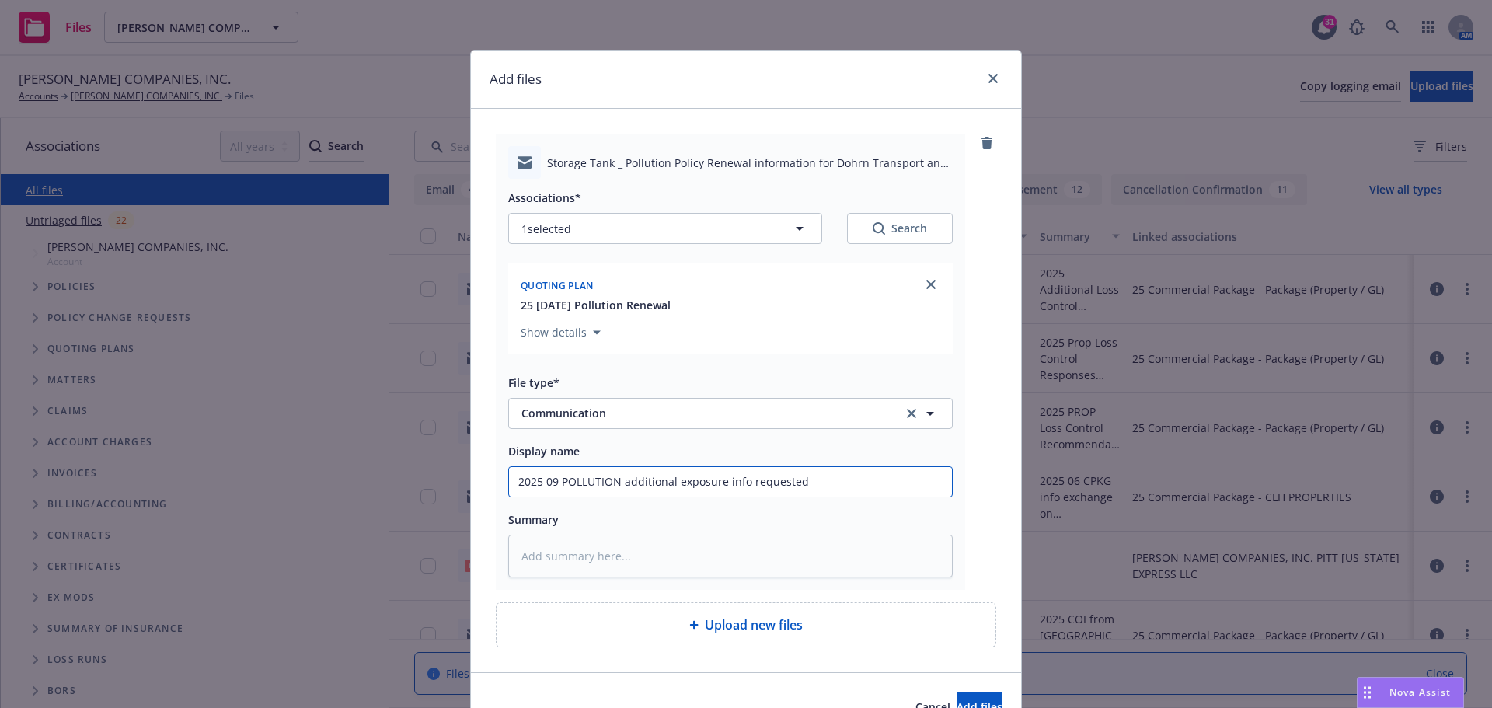
type textarea "x"
type input "2025 09 POLLUTION additional exposure info requested"
type textarea "x"
type input "2025 09 POLLUTION additional exposure info requested t"
type textarea "x"
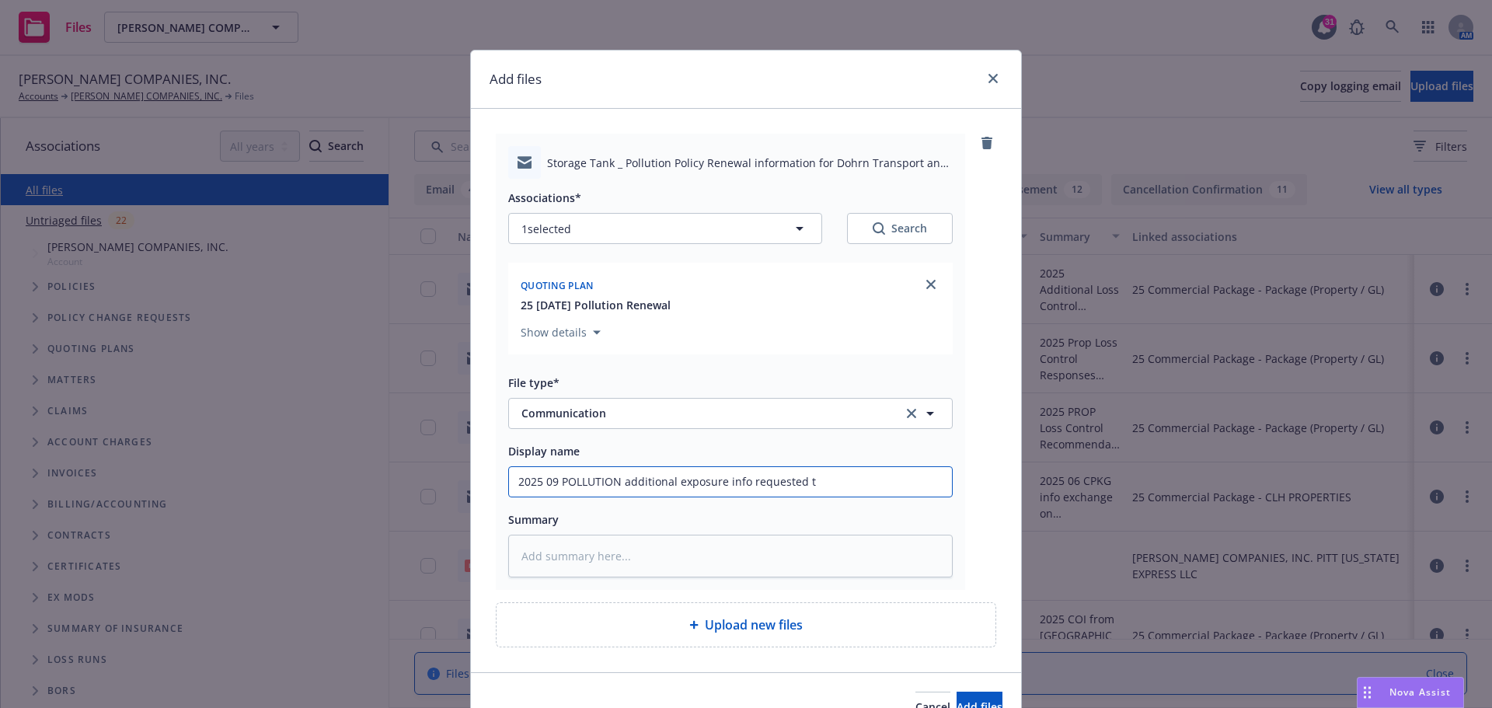
type input "2025 09 POLLUTION additional exposure info requested to"
type textarea "x"
type input "2025 09 POLLUTION additional exposure info requested to"
type textarea "x"
type input "2025 09 POLLUTION additional exposure info requested to i"
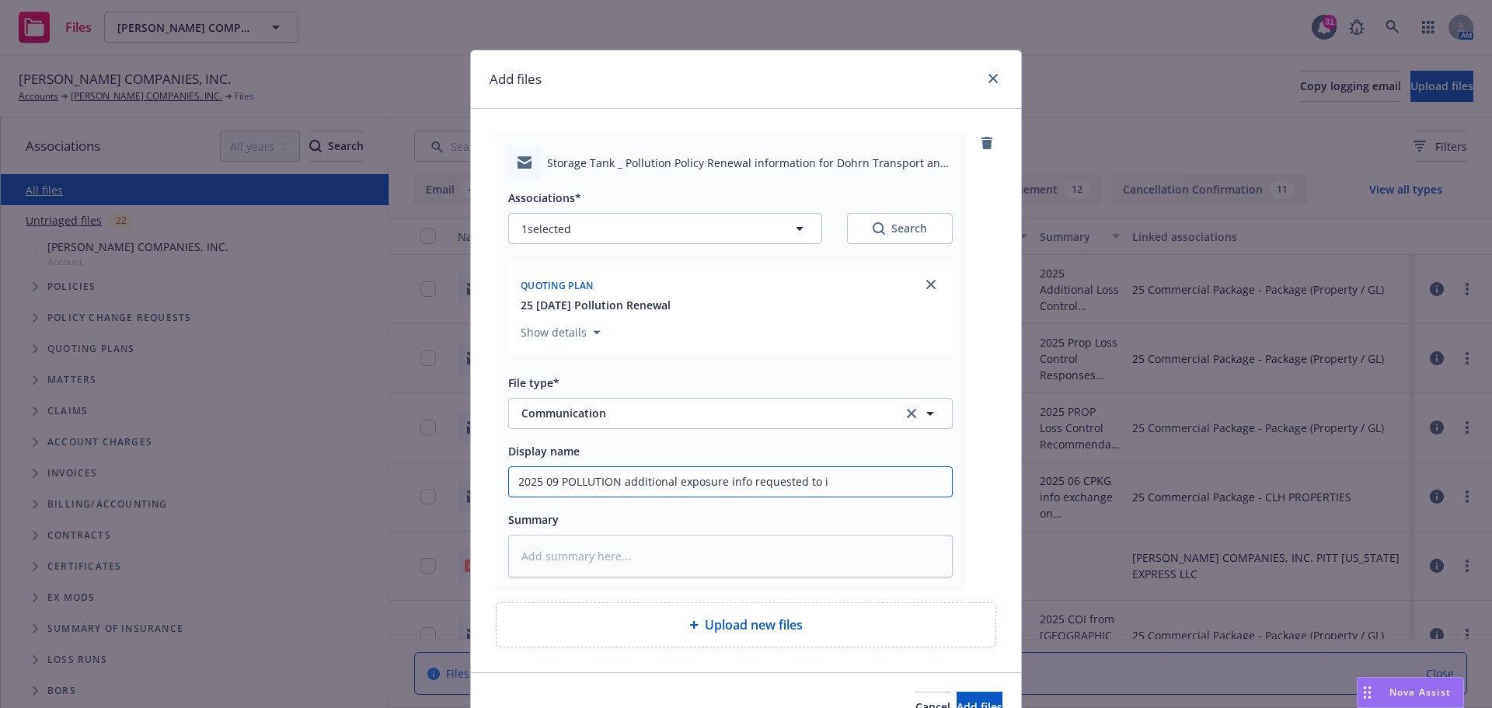
type textarea "x"
type input "2025 09 POLLUTION additional exposure info requested to in"
type textarea "x"
type input "2025 09 POLLUTION additional exposure info requested to ins"
type textarea "x"
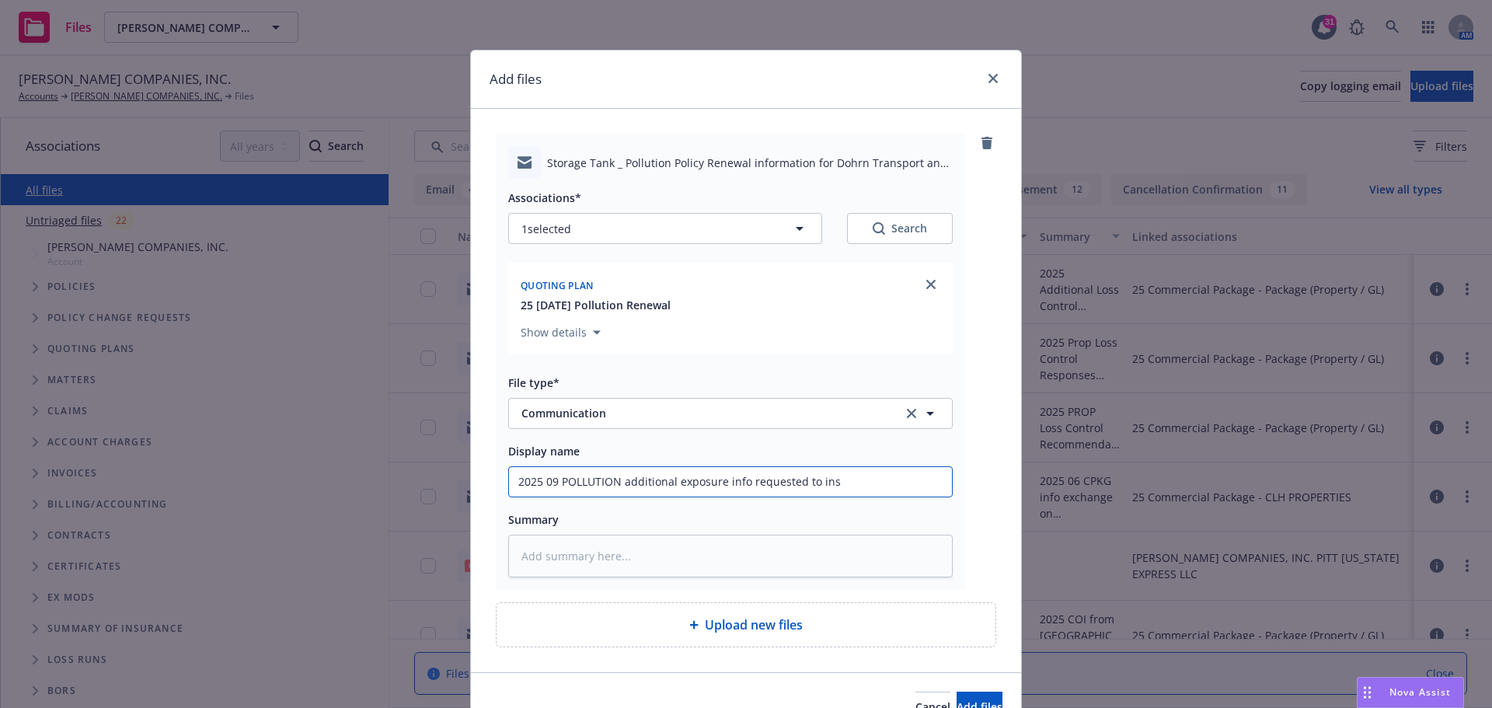
type input "2025 09 POLLUTION additional exposure info requested to insu"
type textarea "x"
type input "2025 09 POLLUTION additional exposure info requested to insur"
type textarea "x"
type input "2025 09 POLLUTION additional exposure info requested to insure"
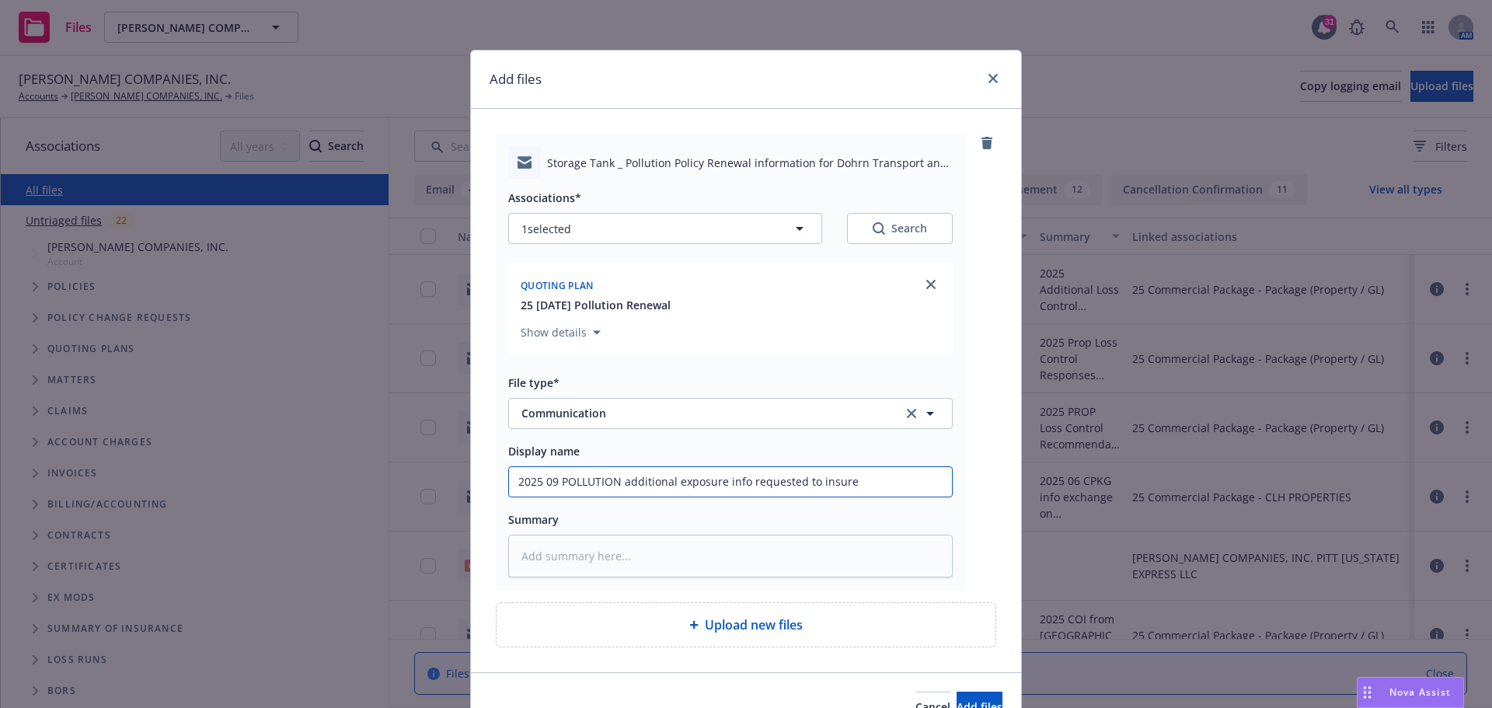
type textarea "x"
drag, startPoint x: 513, startPoint y: 485, endPoint x: 877, endPoint y: 479, distance: 364.6
click at [877, 479] on input "2025 09 POLLUTION additional exposure info requested to insured" at bounding box center [730, 482] width 443 height 30
type input "2025 09 POLLUTION additional exposure info requested to insured"
click at [581, 549] on textarea at bounding box center [730, 556] width 445 height 43
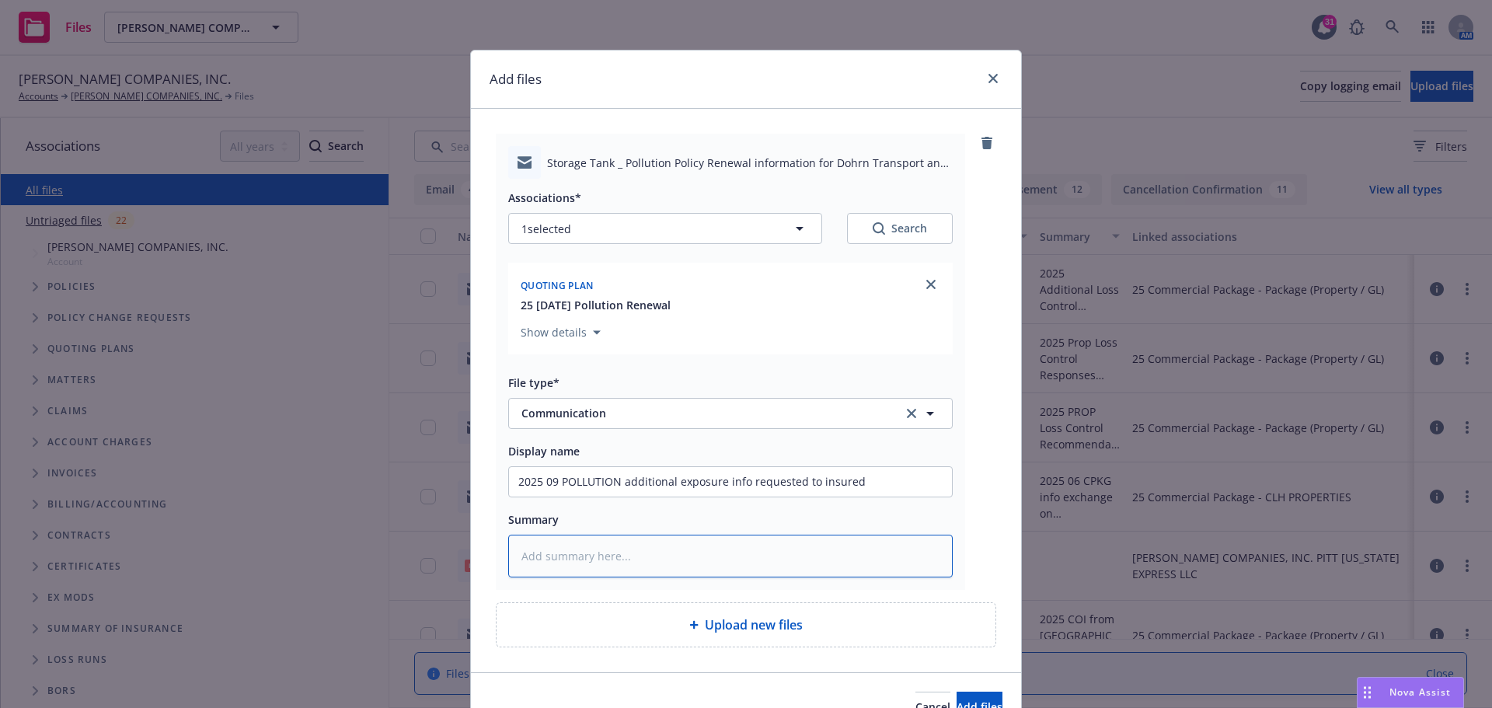
paste textarea "2025 09 POLLUTION additional exposure info requested to insured"
type textarea "x"
type textarea "2025 09 POLLUTION additional exposure info requested to insured"
click at [957, 700] on span "Add files" at bounding box center [980, 707] width 46 height 15
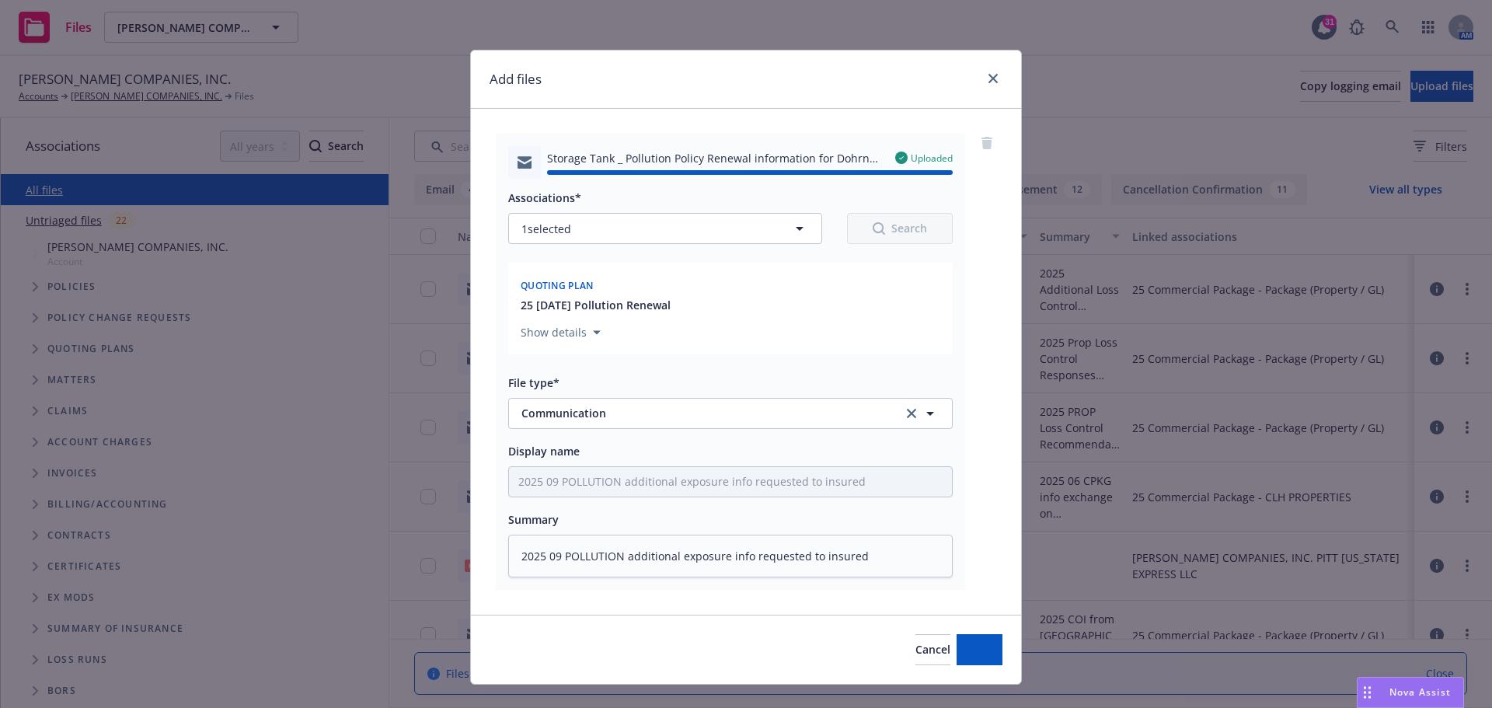
type textarea "x"
